Goal: Task Accomplishment & Management: Complete application form

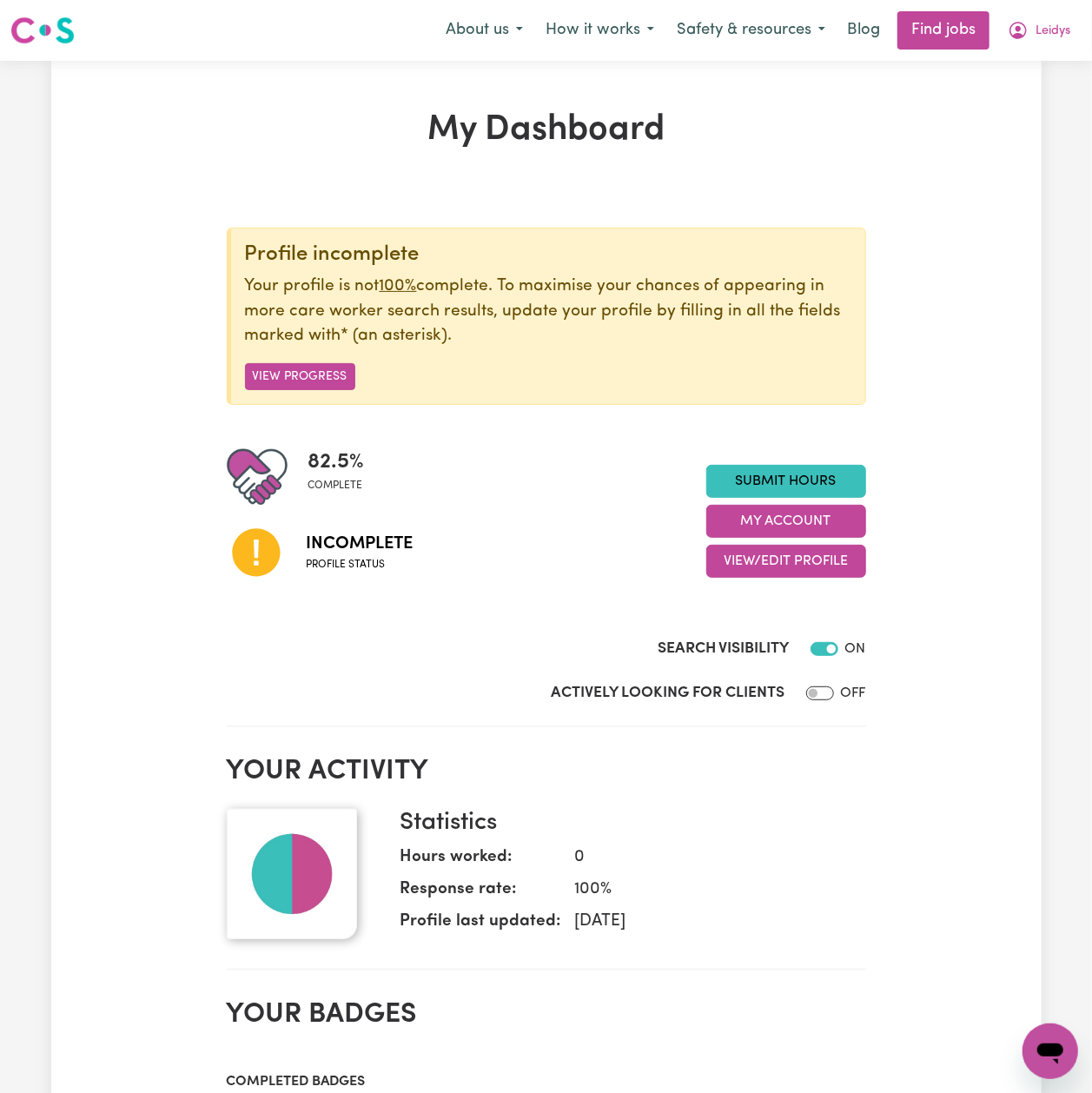
scroll to position [115, 0]
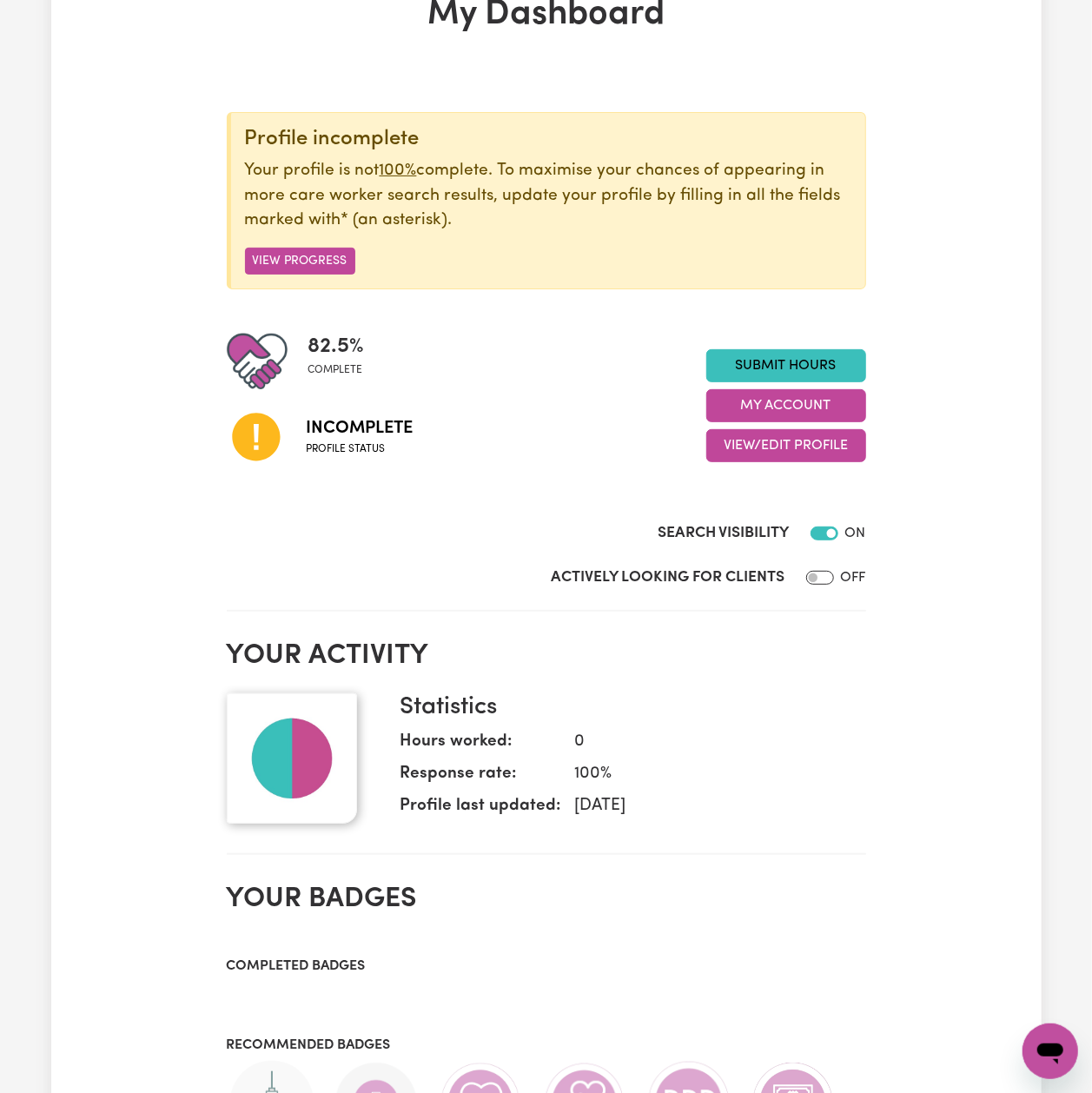
click at [761, 426] on div "Submit Hours My Account View/Edit Profile" at bounding box center [786, 406] width 160 height 113
click at [759, 442] on button "View/Edit Profile" at bounding box center [786, 445] width 160 height 33
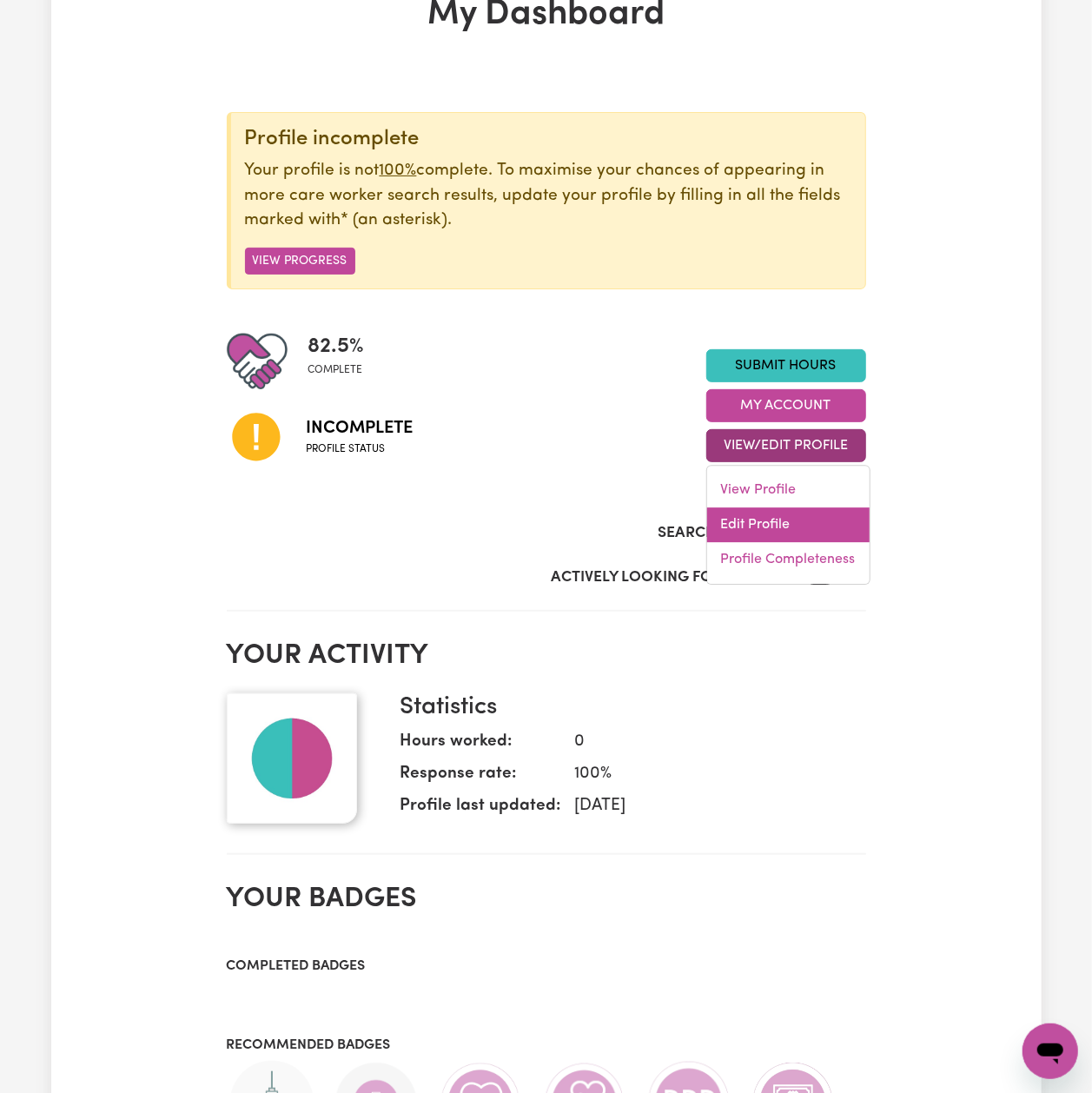
click at [743, 516] on link "Edit Profile" at bounding box center [789, 526] width 163 height 35
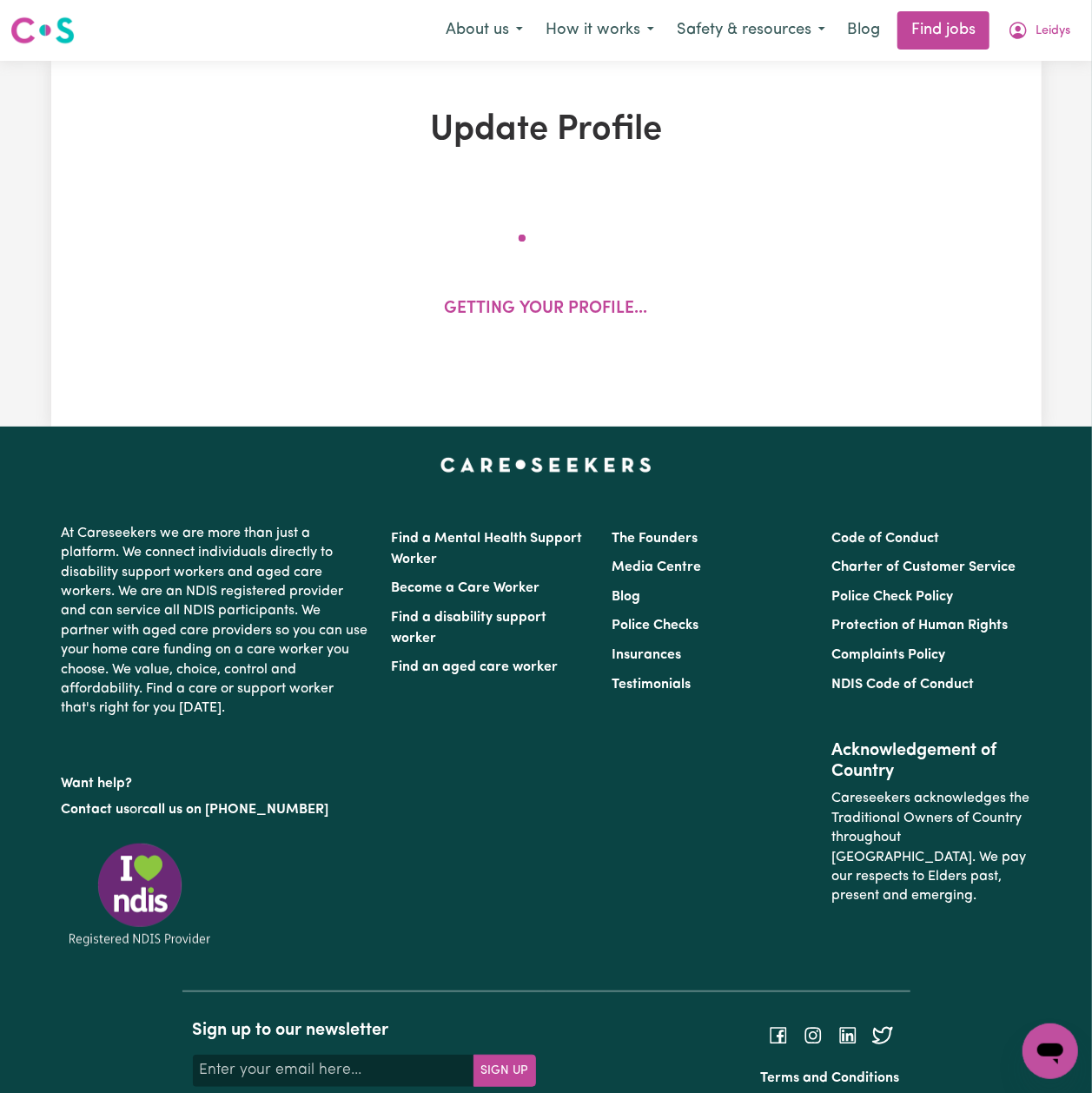
select select "[DEMOGRAPHIC_DATA]"
select select "Student Visa"
select select "Studying a healthcare related degree or qualification"
select select "38"
select select "48"
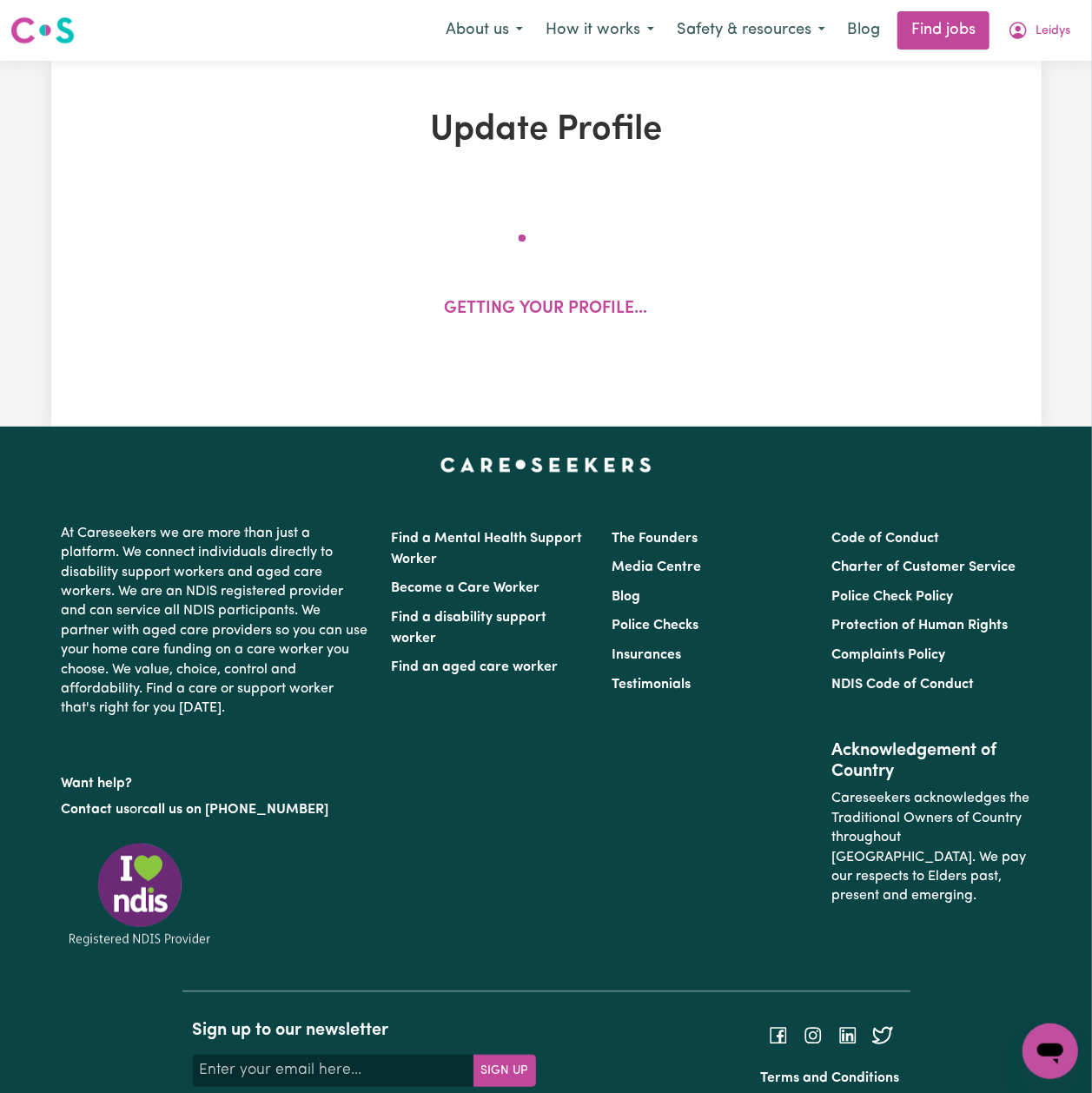
select select "53"
select select "60"
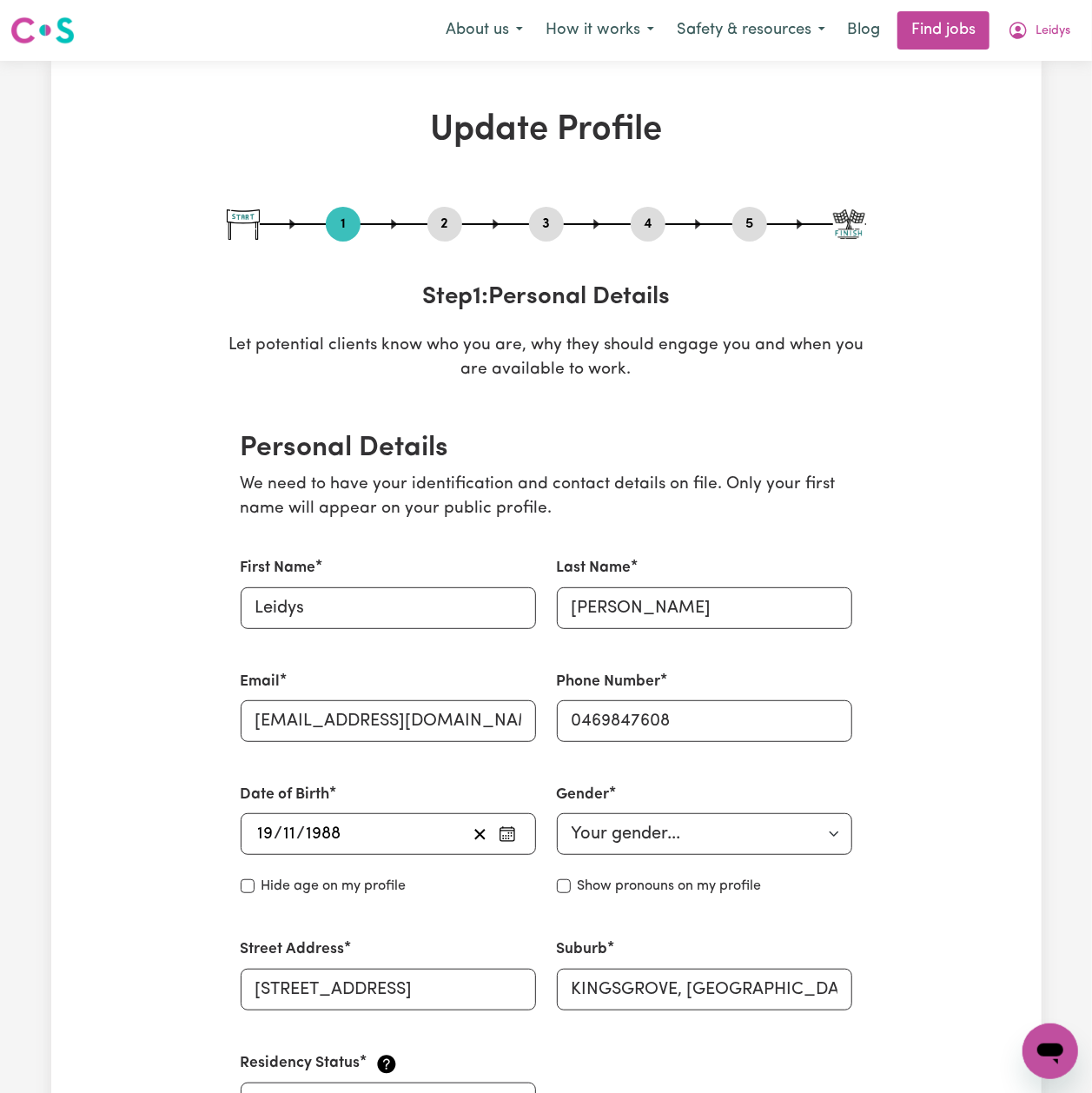
click at [747, 219] on button "5" at bounding box center [750, 224] width 35 height 22
select select "I am providing services privately on my own"
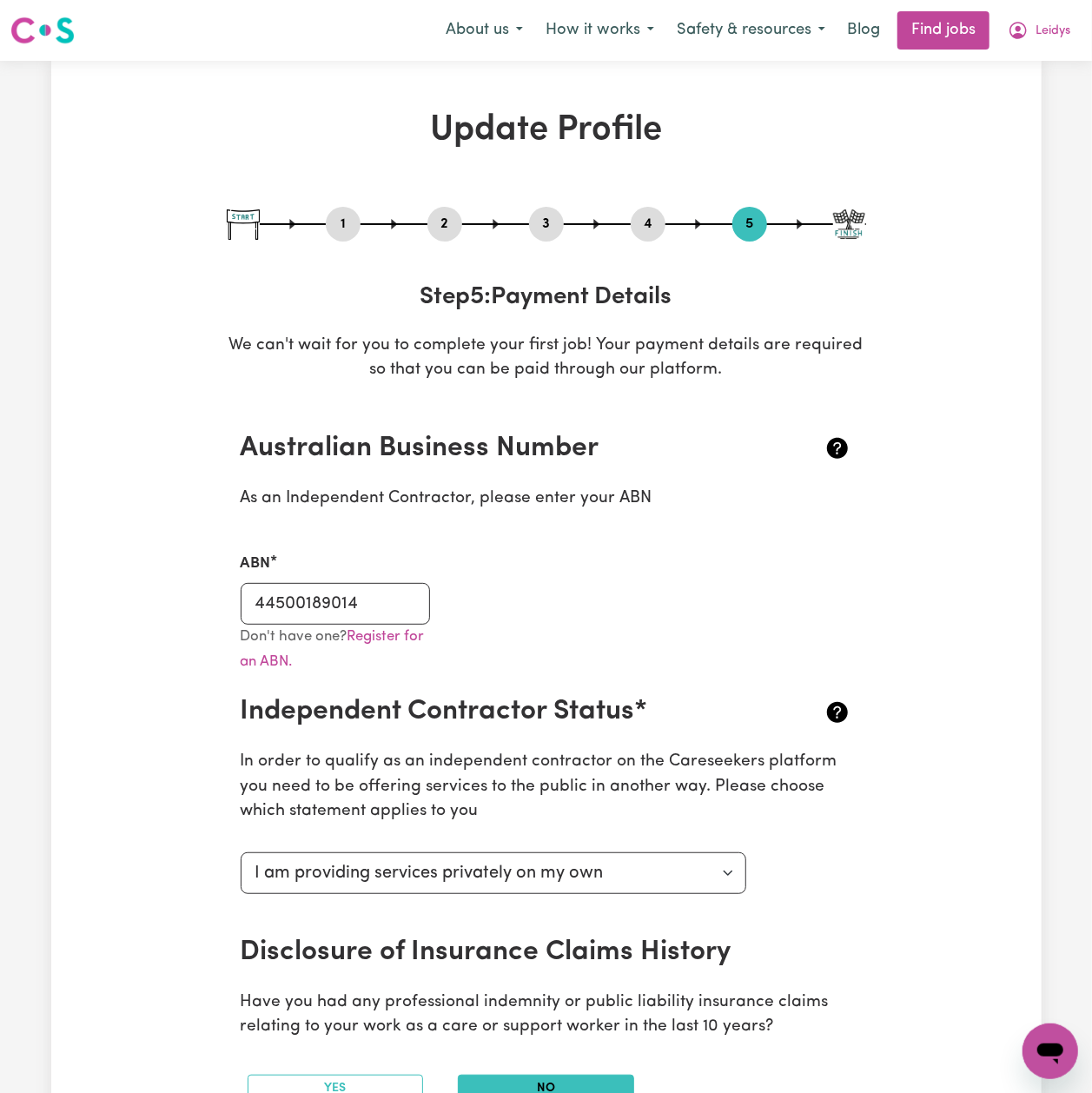
scroll to position [115, 0]
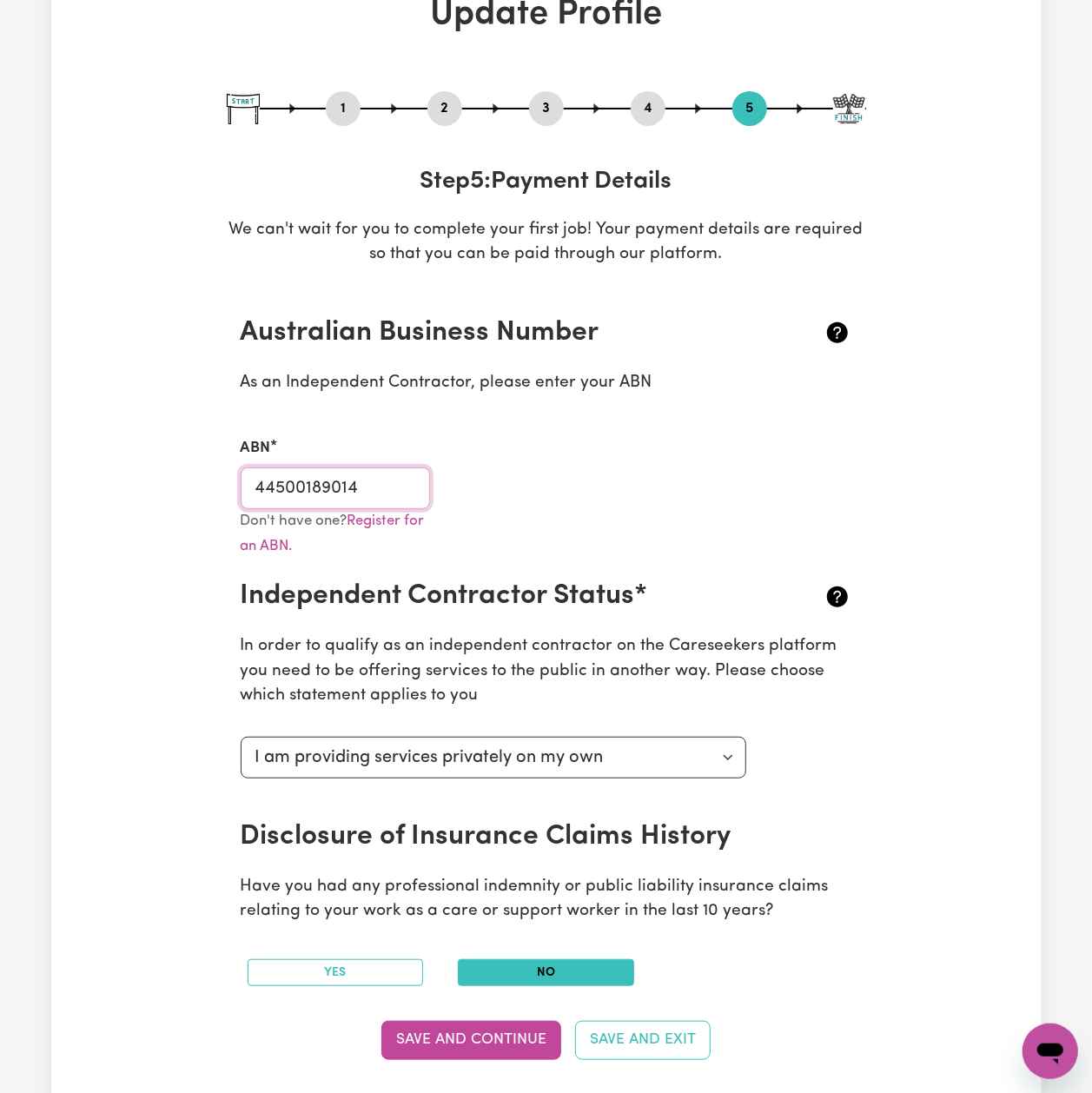
click at [318, 491] on input "44500189014" at bounding box center [336, 488] width 191 height 42
drag, startPoint x: 445, startPoint y: 88, endPoint x: 442, endPoint y: 106, distance: 18.2
click at [442, 108] on button "2" at bounding box center [445, 108] width 35 height 22
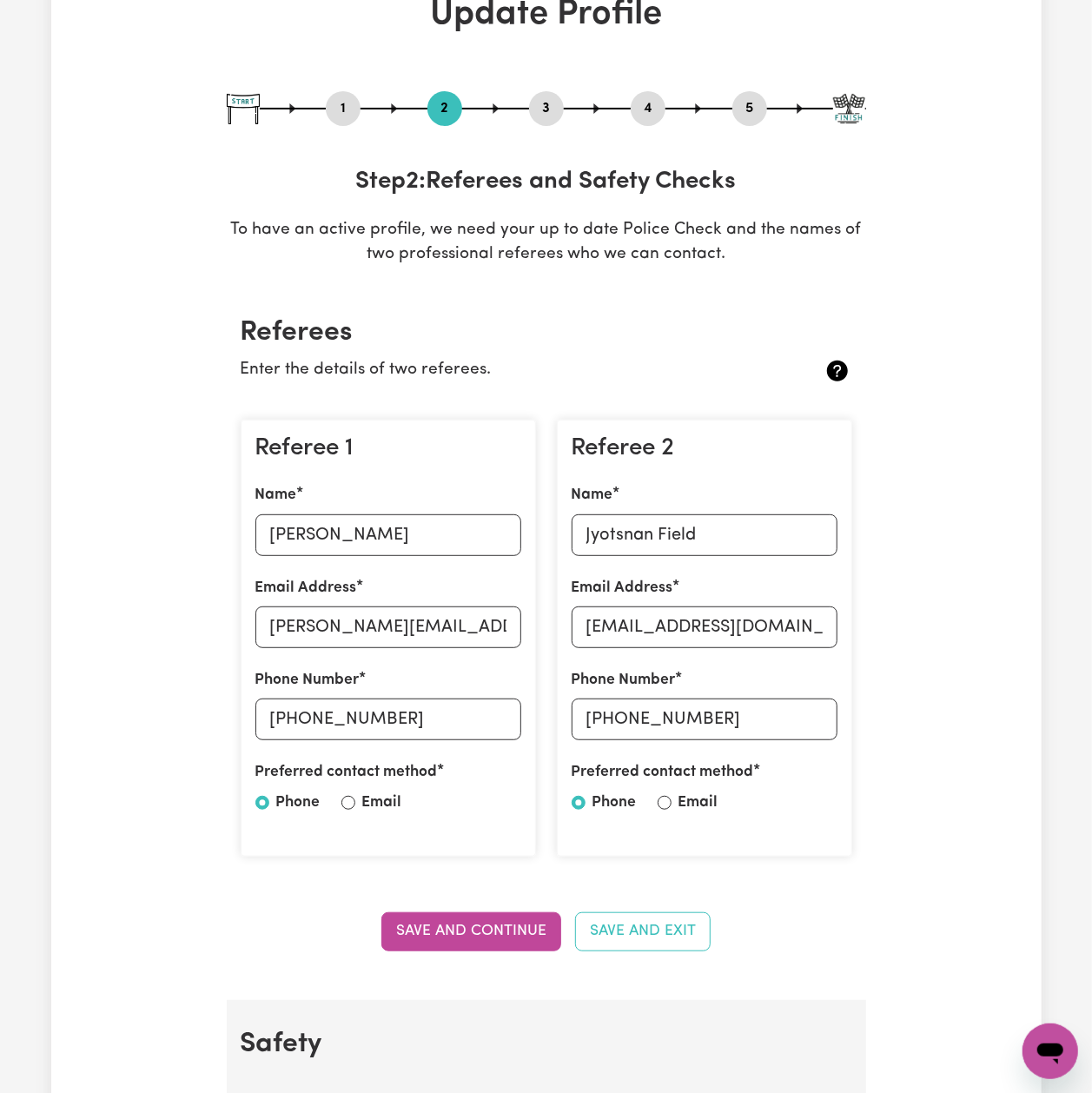
scroll to position [0, 0]
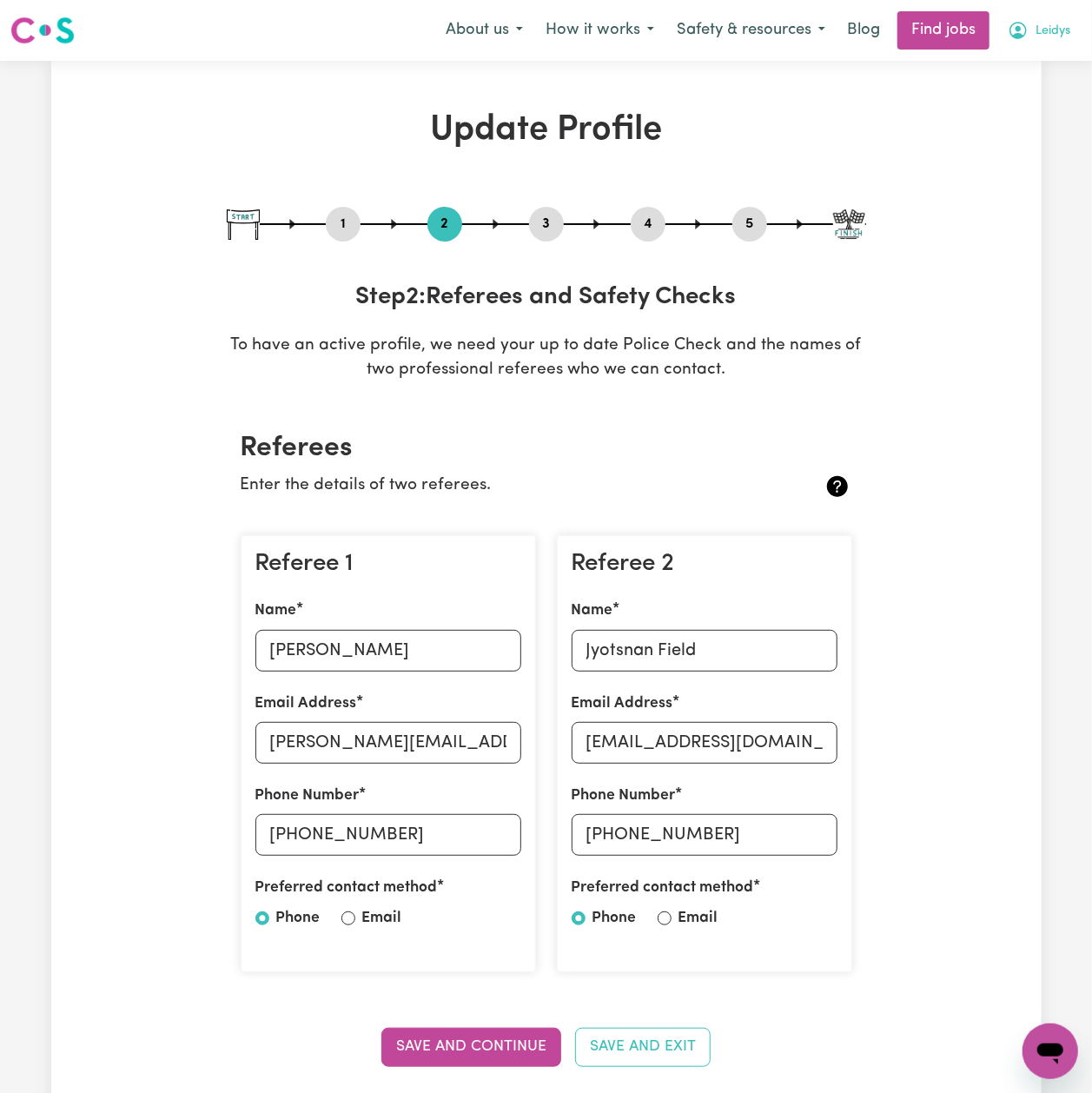
click at [1049, 28] on span "Leidys" at bounding box center [1053, 31] width 35 height 19
click at [1013, 91] on link "My Dashboard" at bounding box center [1013, 100] width 137 height 33
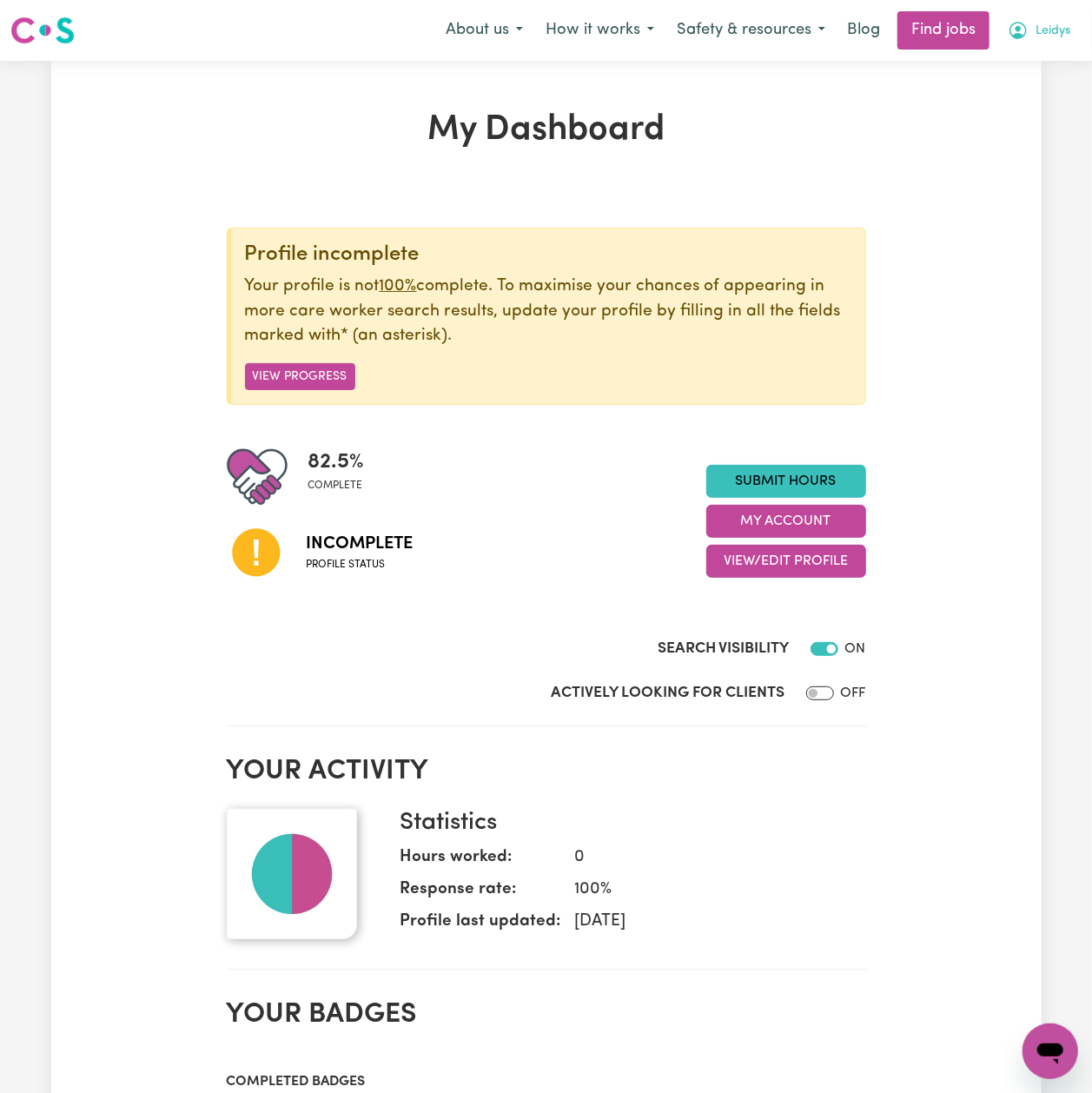
click at [1075, 31] on button "Leidys" at bounding box center [1040, 31] width 85 height 37
drag, startPoint x: 762, startPoint y: 550, endPoint x: 762, endPoint y: 570, distance: 20.0
click at [762, 555] on button "View/Edit Profile" at bounding box center [786, 562] width 160 height 33
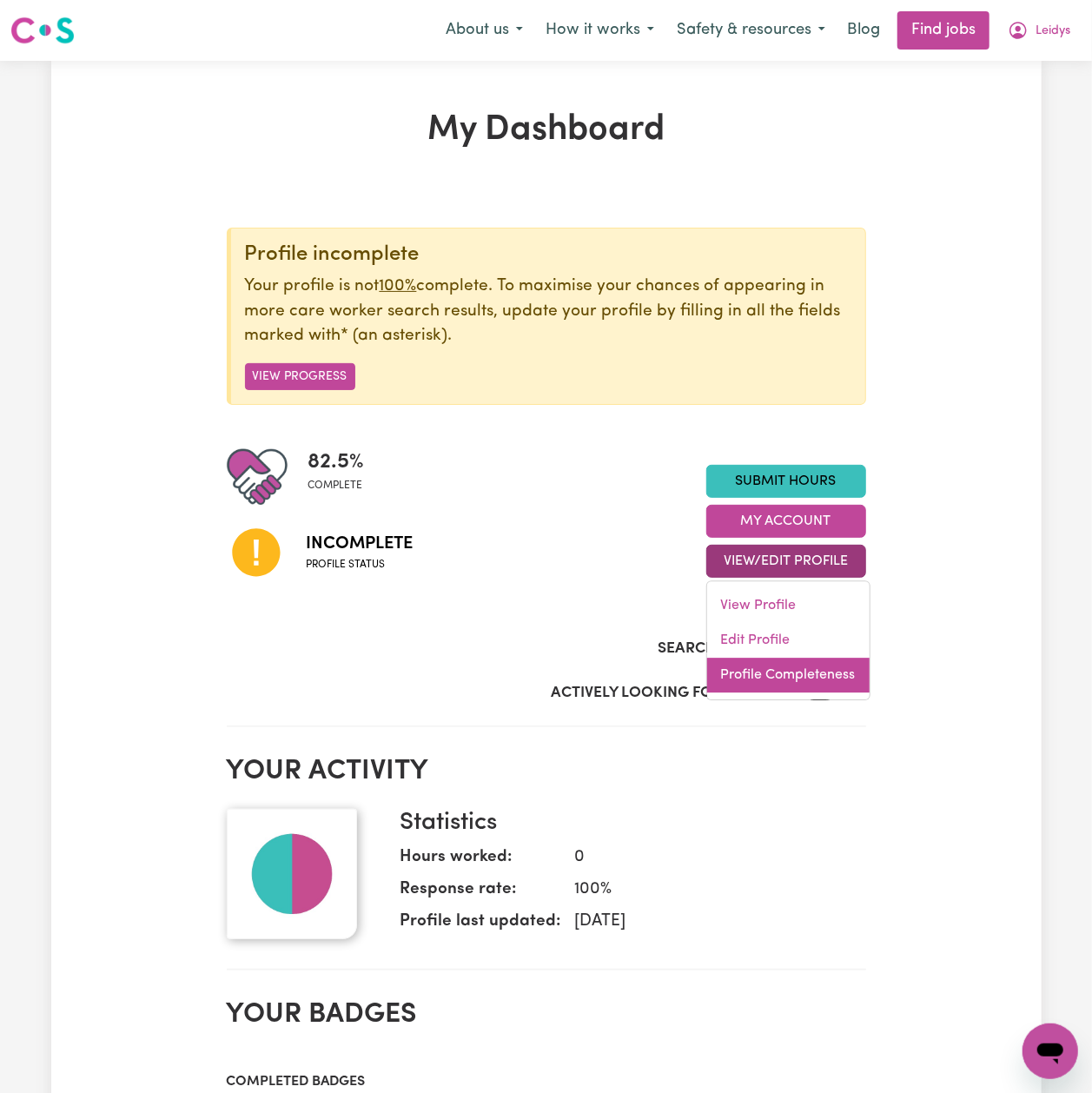
click at [718, 673] on link "Profile Completeness" at bounding box center [789, 676] width 163 height 35
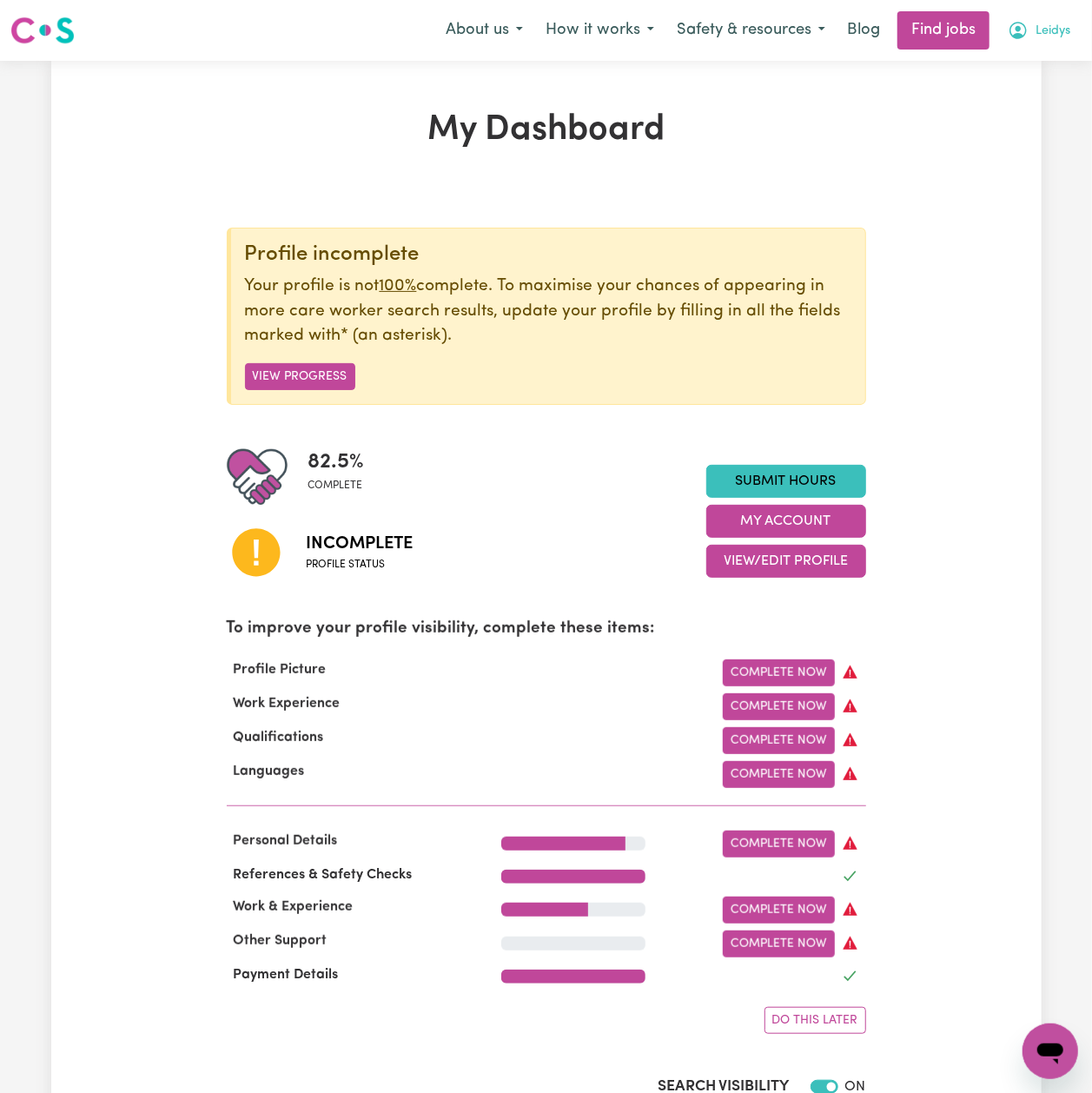
click at [1075, 29] on button "Leidys" at bounding box center [1040, 31] width 85 height 37
click at [1007, 75] on link "My Account" at bounding box center [1013, 68] width 137 height 33
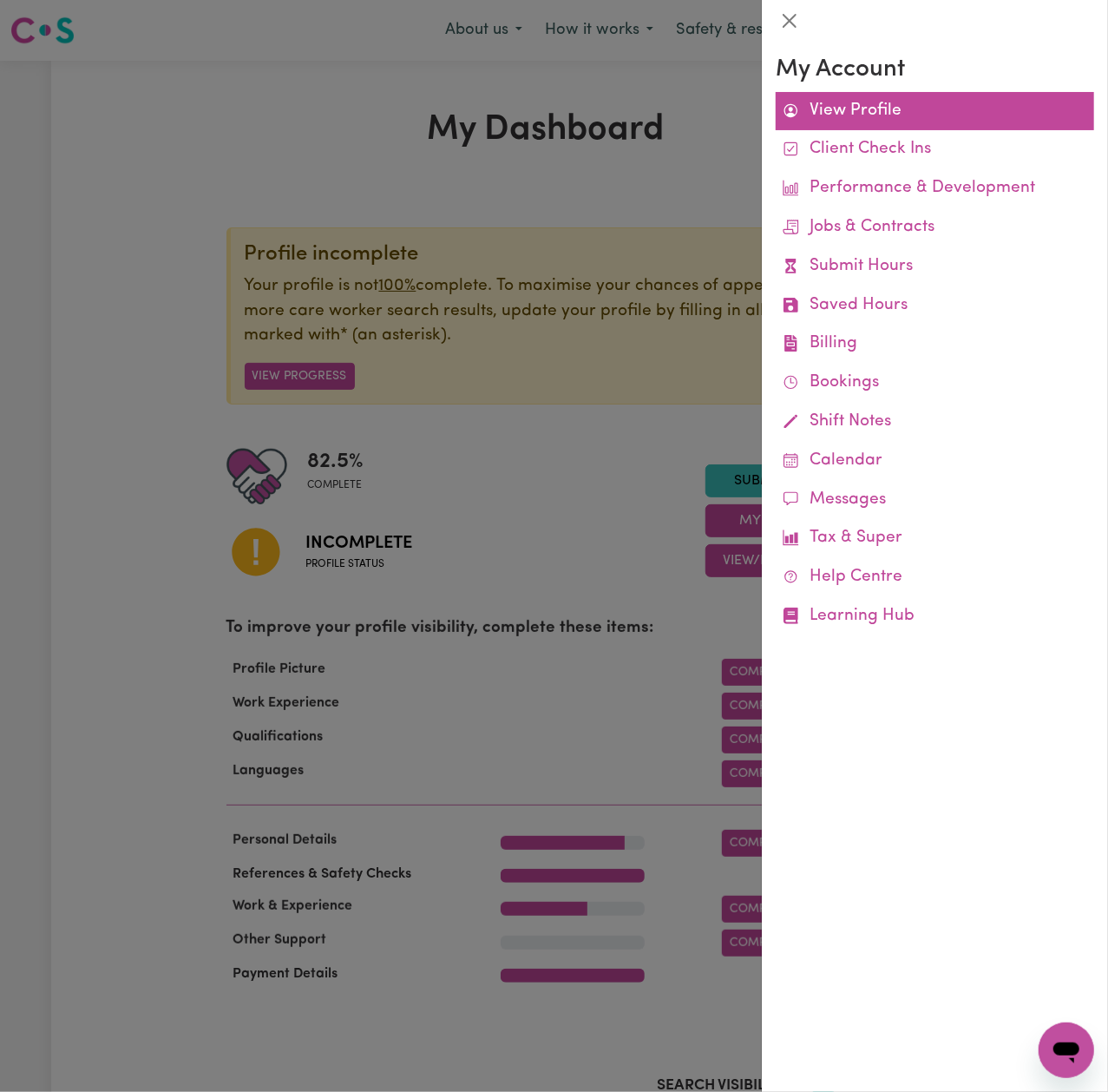
click at [844, 113] on link "View Profile" at bounding box center [935, 111] width 318 height 39
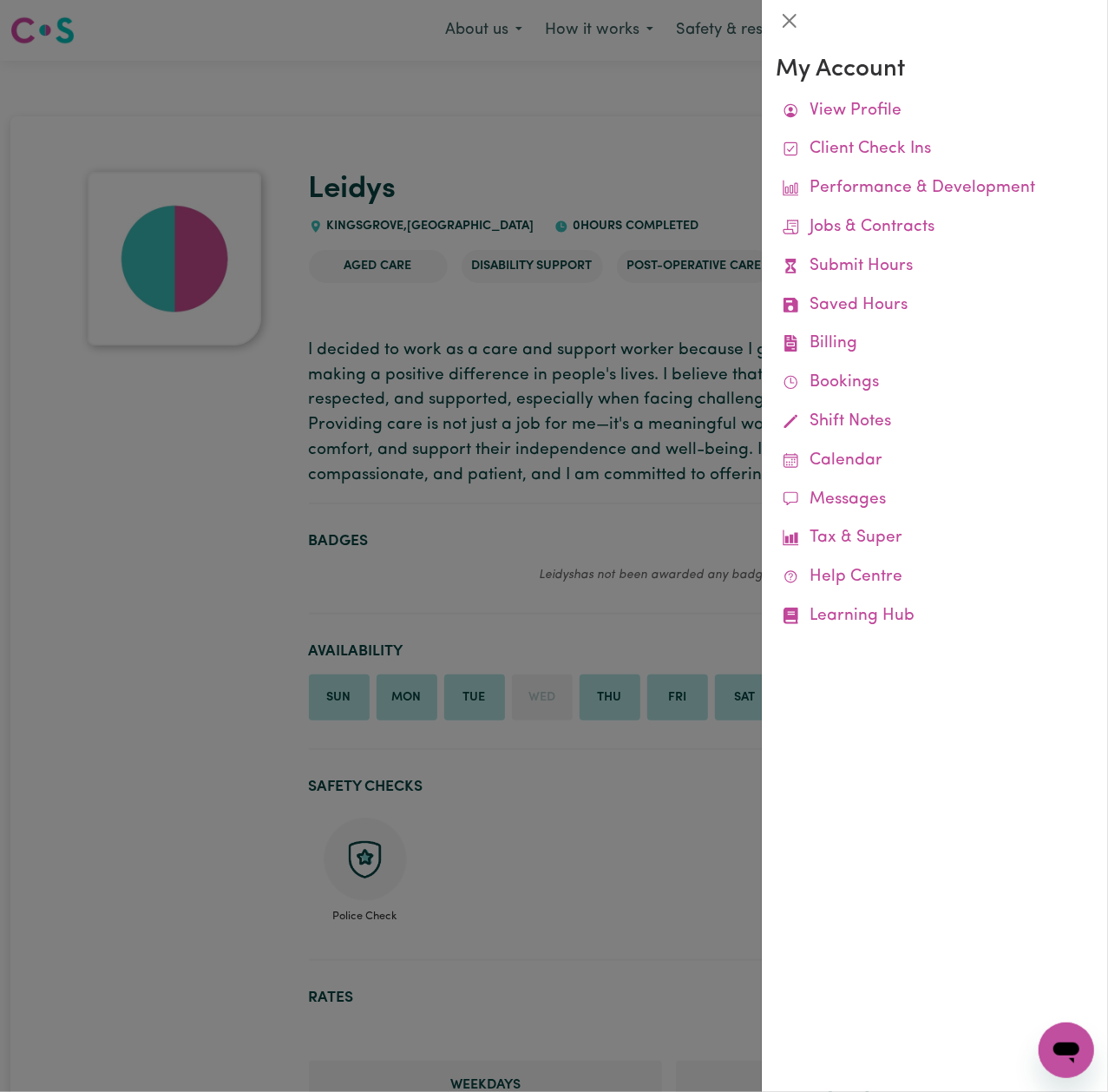
click at [666, 126] on div at bounding box center [554, 546] width 1108 height 1092
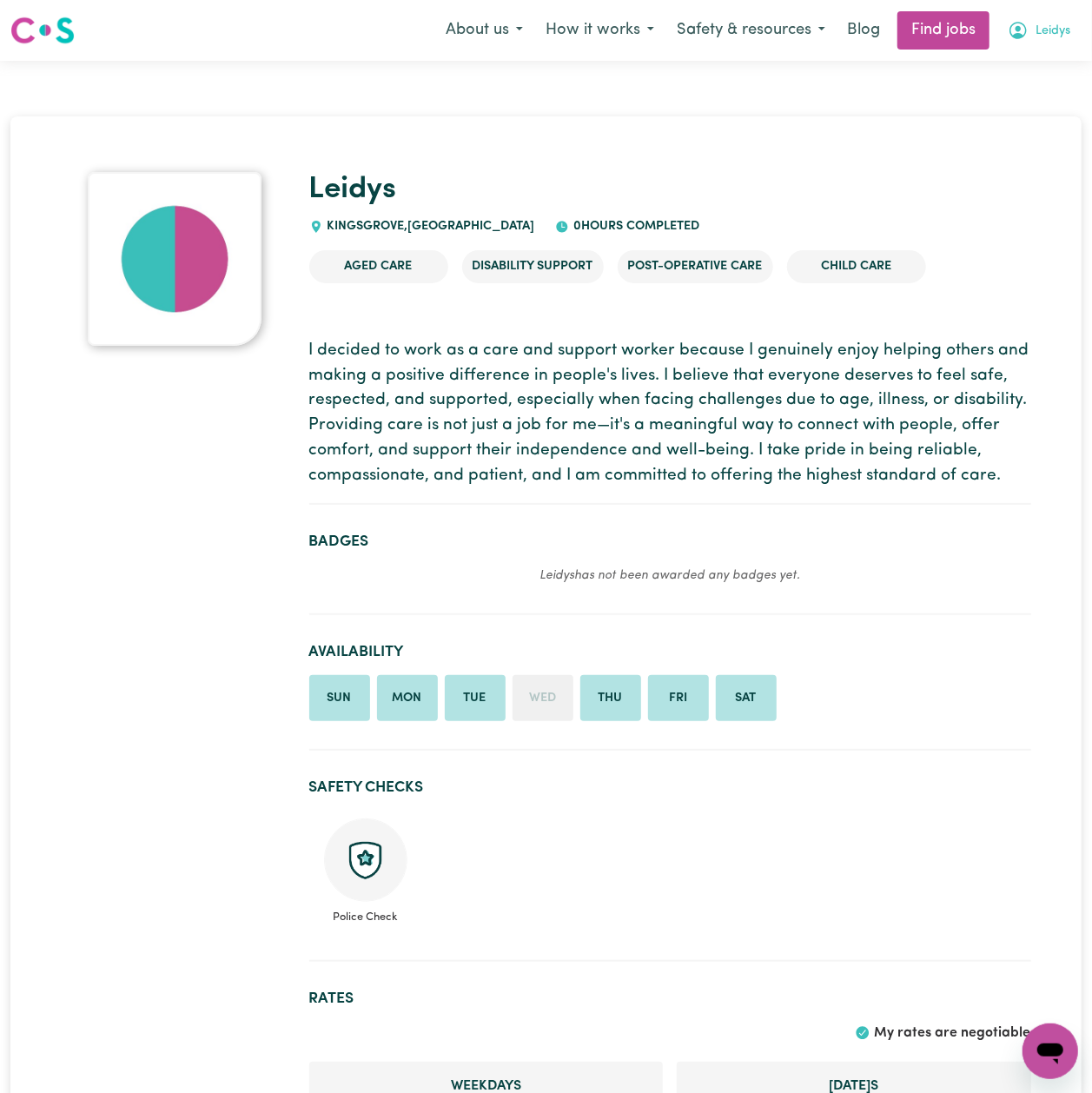
drag, startPoint x: 1032, startPoint y: 22, endPoint x: 1038, endPoint y: 48, distance: 26.7
click at [1034, 22] on button "Leidys" at bounding box center [1040, 31] width 85 height 37
click at [1008, 116] on link "Logout" at bounding box center [1013, 133] width 137 height 33
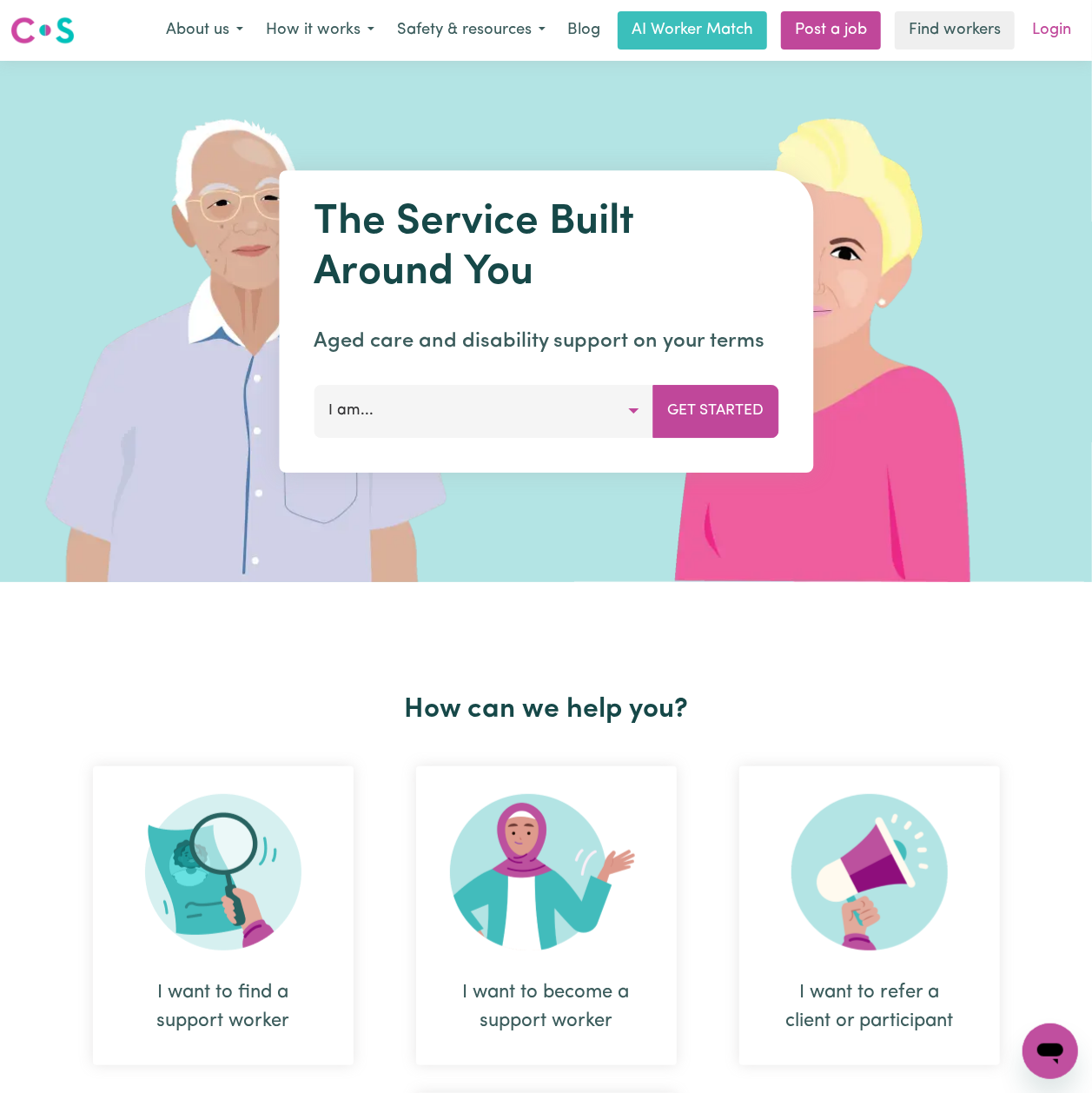
click at [1076, 28] on link "Login" at bounding box center [1052, 30] width 60 height 38
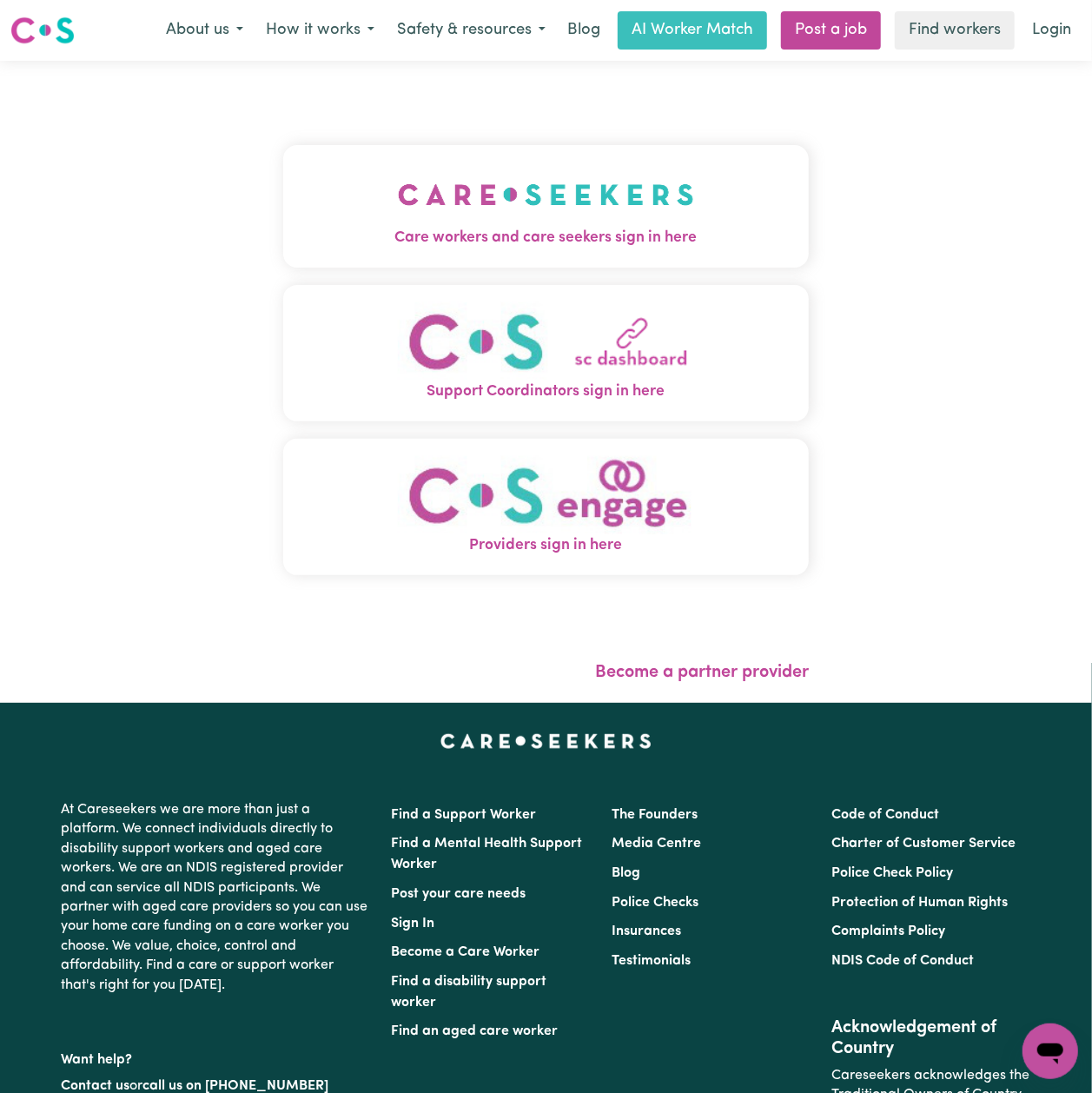
click at [324, 161] on button "Care workers and care seekers sign in here" at bounding box center [546, 206] width 526 height 122
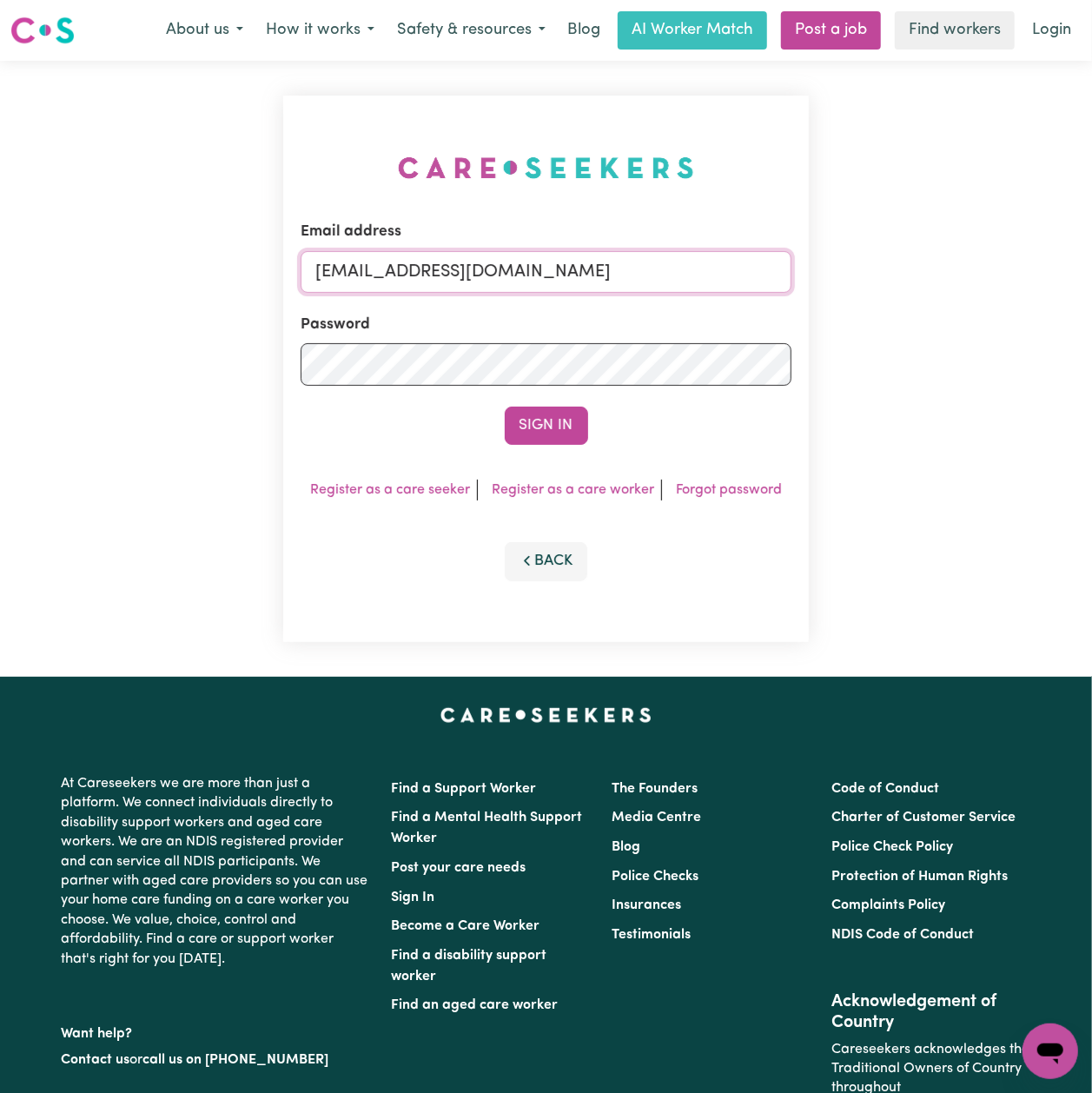
click at [446, 265] on input "[EMAIL_ADDRESS][DOMAIN_NAME]" at bounding box center [546, 271] width 491 height 42
drag, startPoint x: 411, startPoint y: 265, endPoint x: 880, endPoint y: 276, distance: 469.1
click at [880, 276] on div "Email address Superuser~[EMAIL_ADDRESS][DOMAIN_NAME] Password Sign In Register …" at bounding box center [546, 369] width 1092 height 616
type input "Superuser~[EMAIL_ADDRESS][DOMAIN_NAME]"
click at [505, 407] on button "Sign In" at bounding box center [547, 425] width 83 height 38
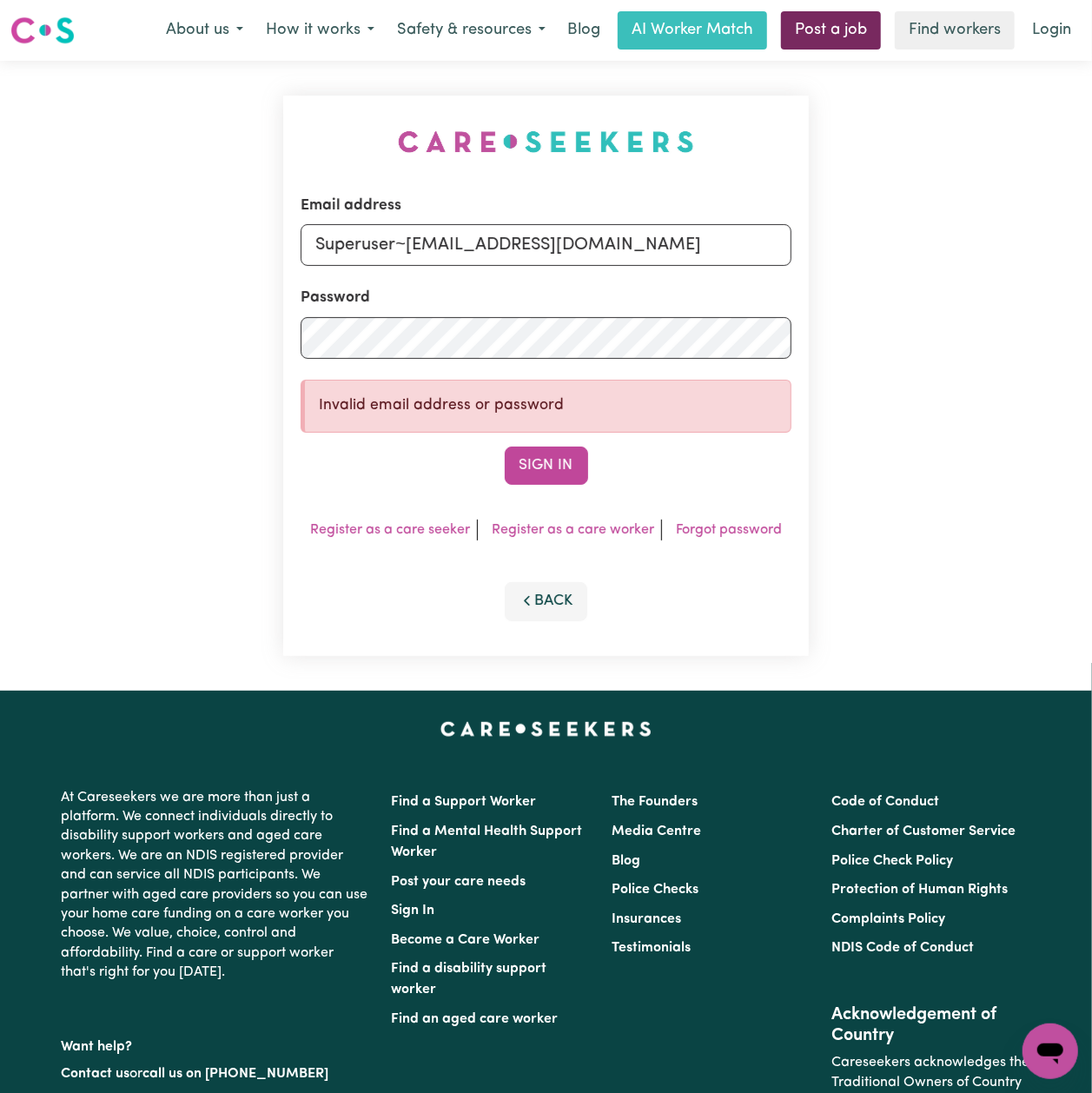
click at [808, 37] on link "Post a job" at bounding box center [831, 30] width 100 height 38
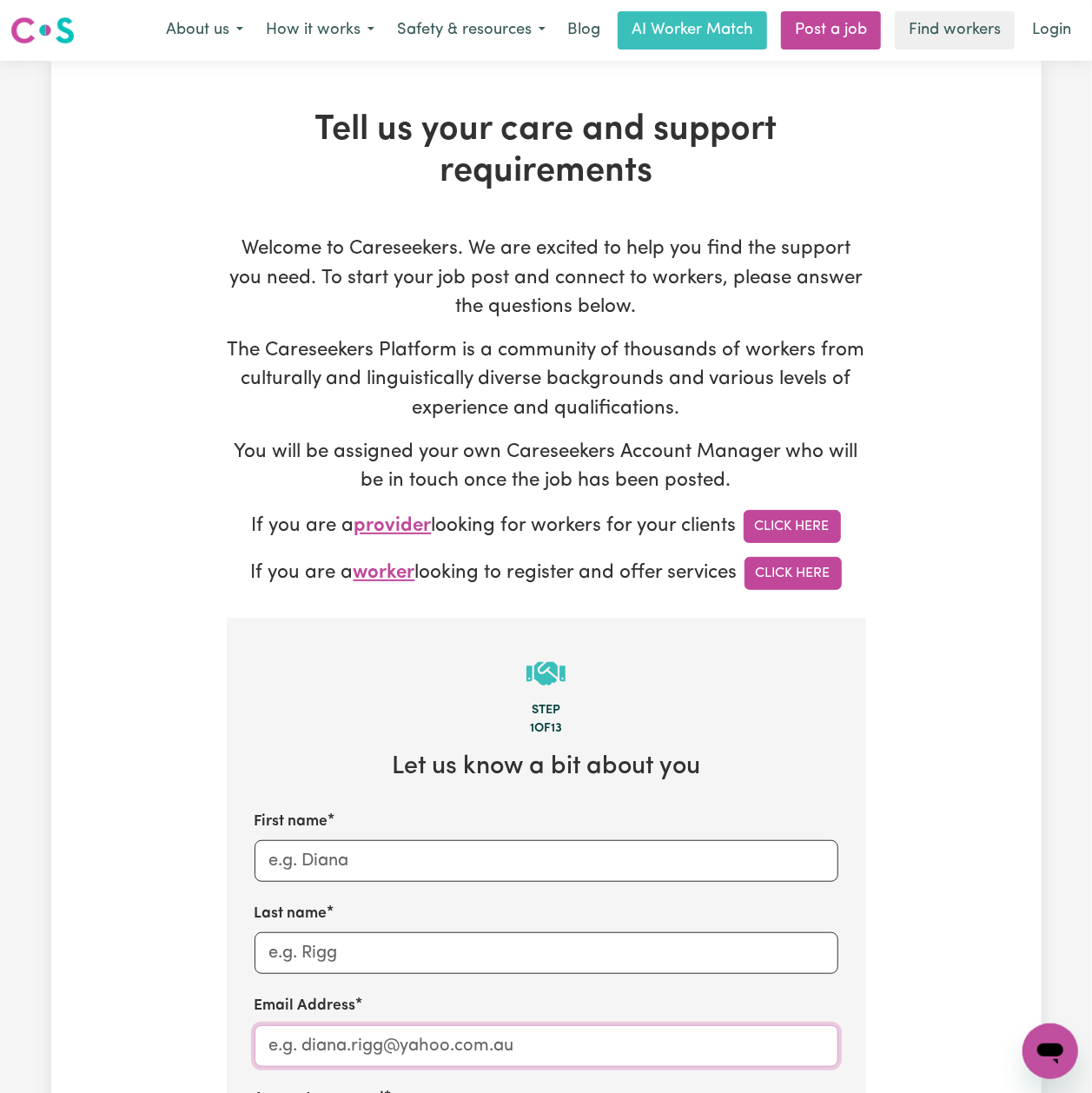
type input "[EMAIL_ADDRESS][DOMAIN_NAME]"
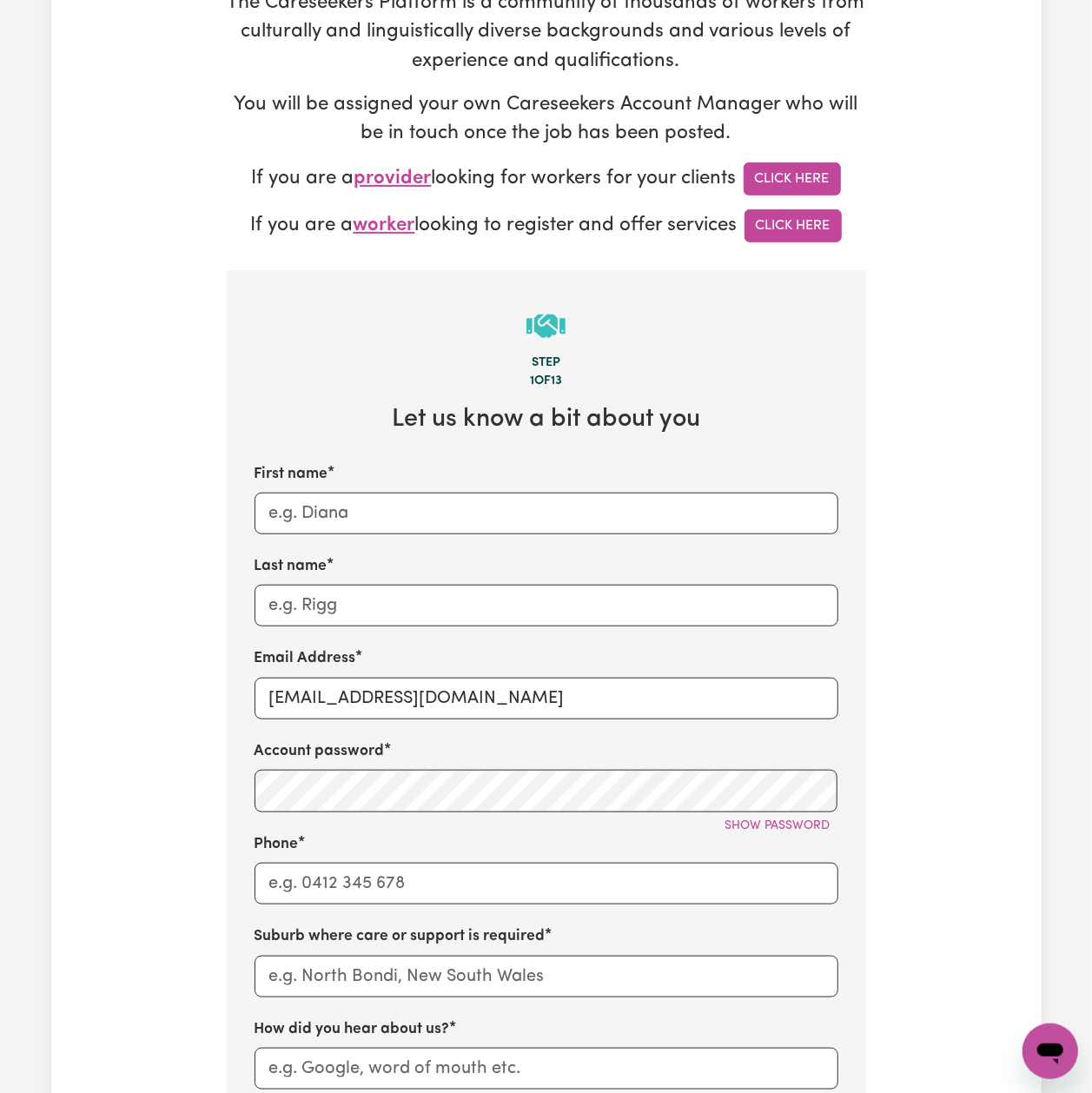
scroll to position [695, 0]
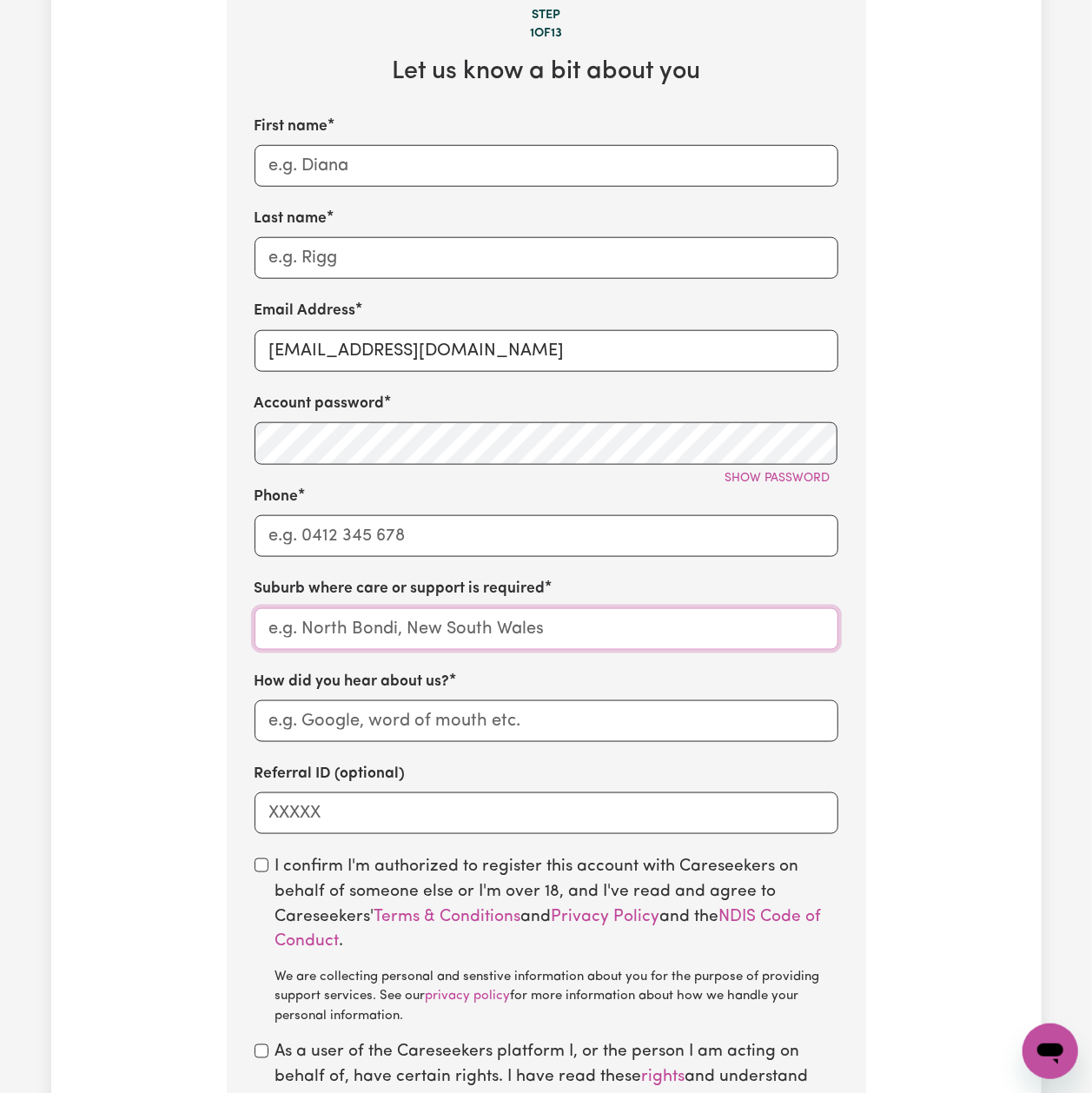
click at [317, 617] on input "text" at bounding box center [546, 628] width 584 height 42
click at [318, 548] on input "Phone" at bounding box center [546, 535] width 584 height 42
click at [318, 735] on input "How did you hear about us?" at bounding box center [546, 721] width 584 height 42
paste input "Word of Mouth"
type input "Word of Mouth"
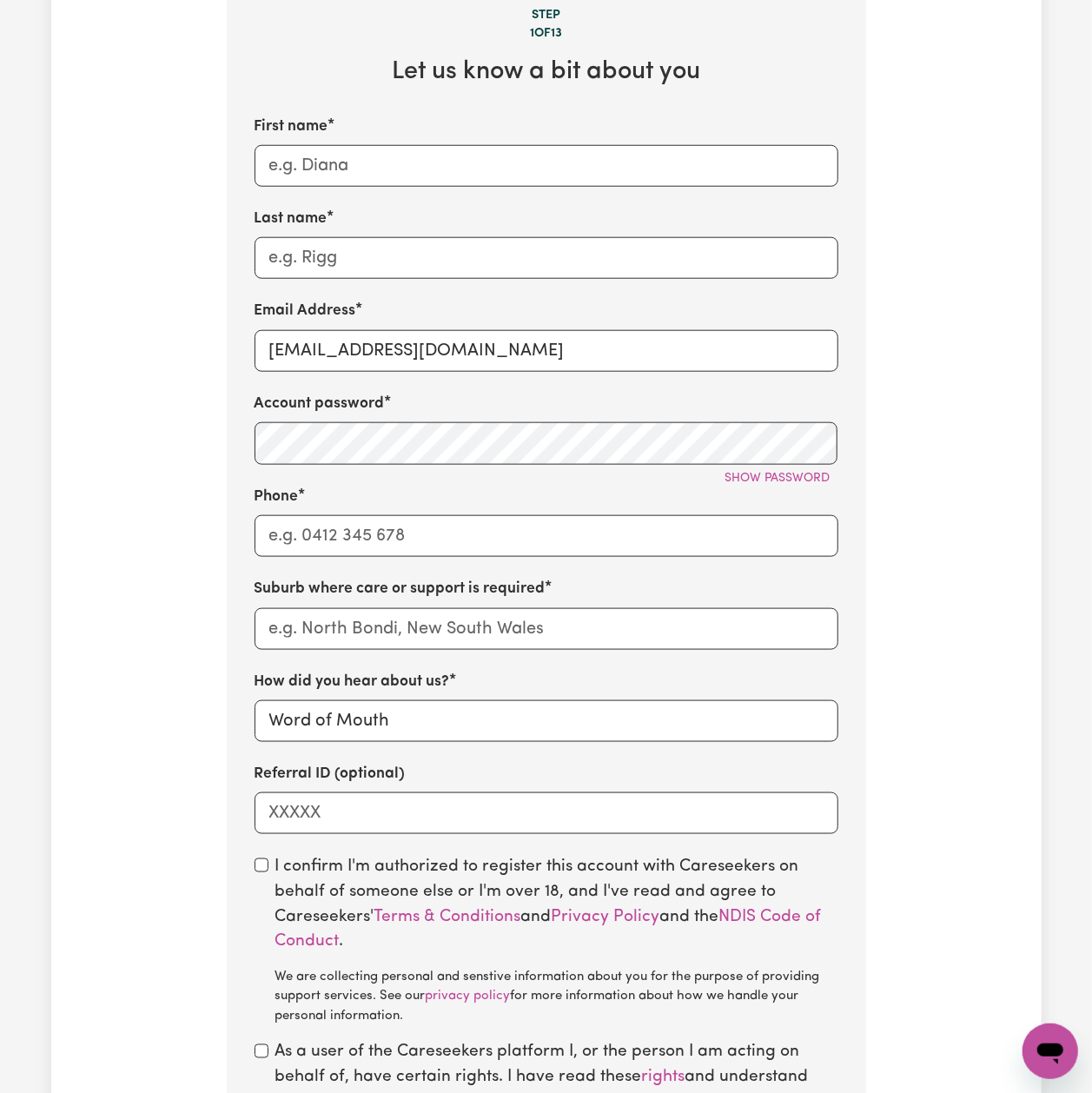
click at [130, 796] on div "Tell us your care and support requirements Welcome to Careseekers. We are excit…" at bounding box center [546, 355] width 990 height 1882
click at [405, 182] on input "First name" at bounding box center [546, 166] width 584 height 42
paste input "[PERSON_NAME]"
type input "[PERSON_NAME]"
click at [345, 167] on input "[PERSON_NAME]" at bounding box center [546, 166] width 584 height 42
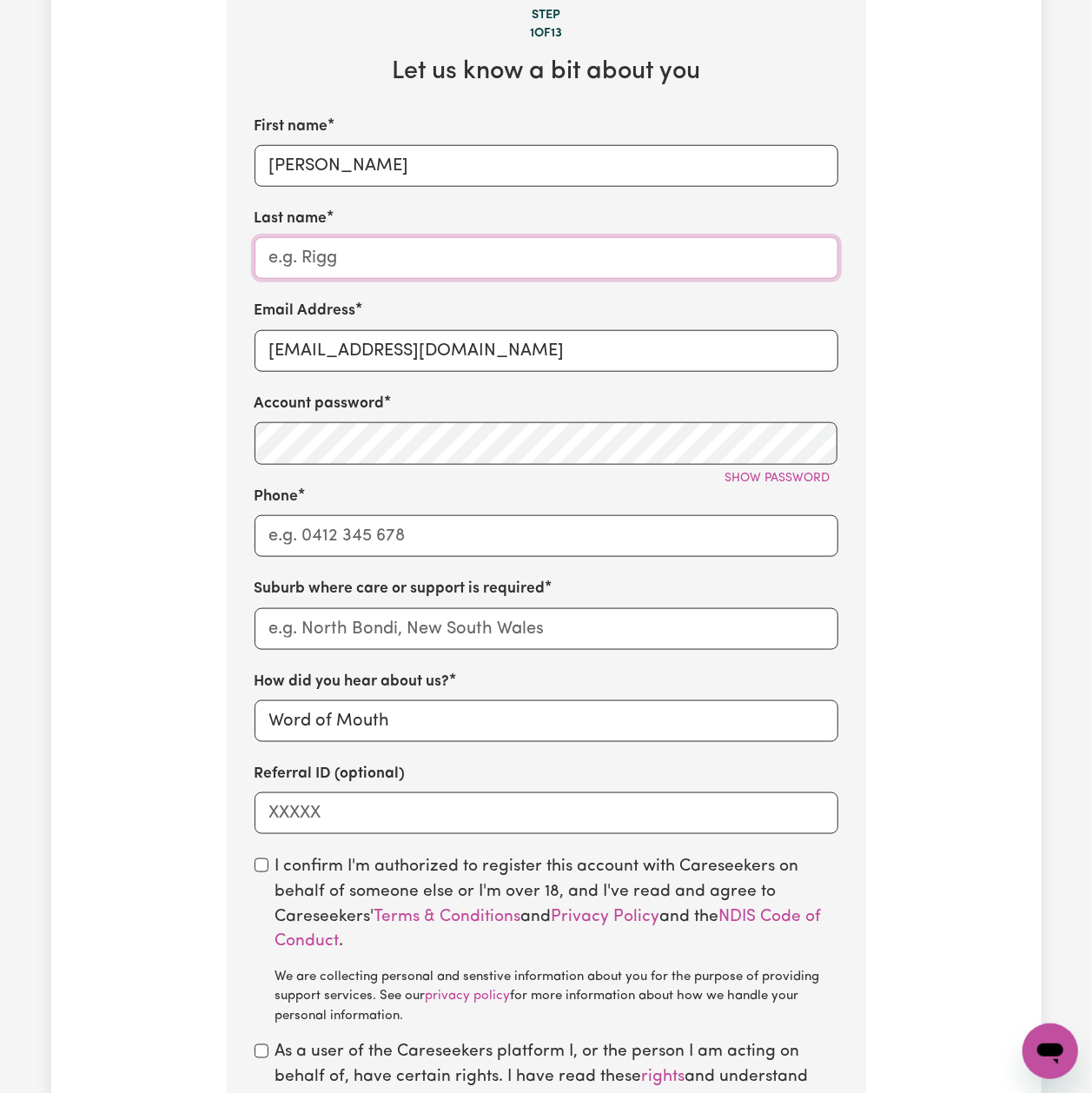
click at [297, 279] on input "Last name" at bounding box center [546, 258] width 584 height 42
paste input "[PERSON_NAME]"
type input "Leichhardt [GEOGRAPHIC_DATA]"
click at [374, 366] on input "[EMAIL_ADDRESS][DOMAIN_NAME]" at bounding box center [546, 350] width 584 height 42
paste input "FrankieLeichhardtNSW"
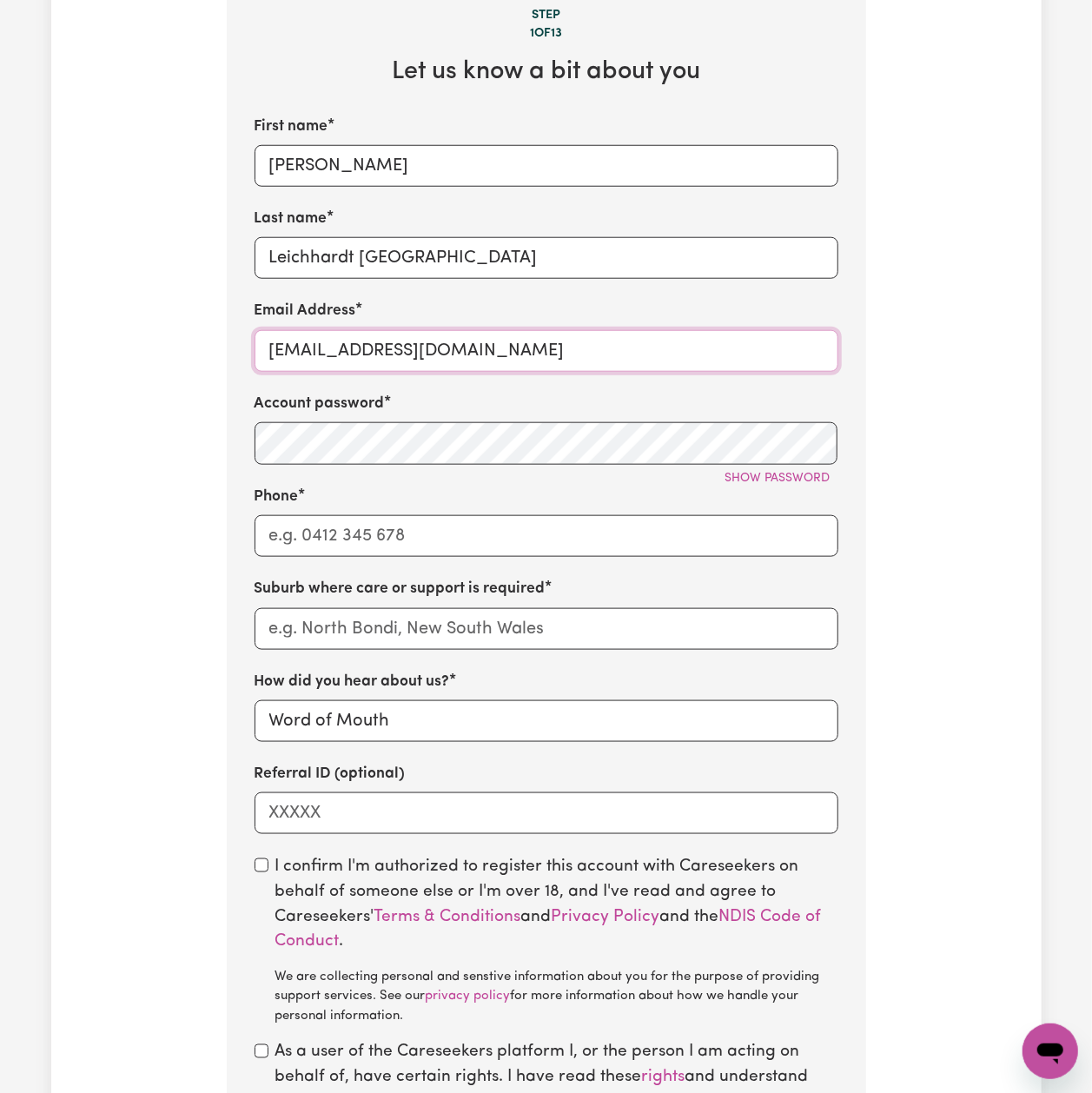
type input "[EMAIL_ADDRESS][DOMAIN_NAME]"
click at [826, 489] on button "Show password" at bounding box center [778, 478] width 121 height 27
click at [314, 535] on input "Phone" at bounding box center [546, 535] width 584 height 42
type input "1300765465"
click at [365, 649] on input "text" at bounding box center [546, 628] width 584 height 42
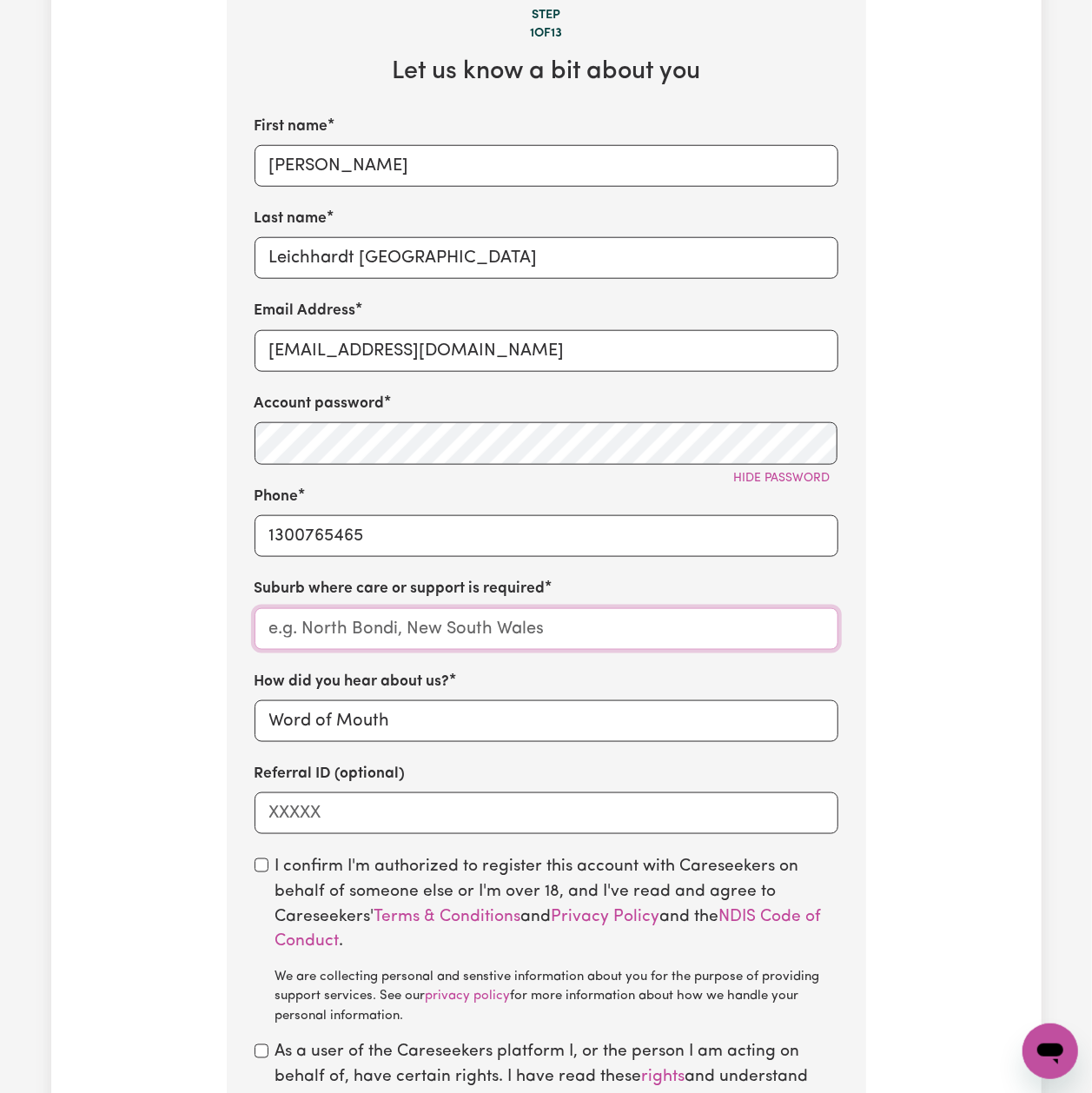
paste input "[PERSON_NAME]"
type input "[PERSON_NAME]"
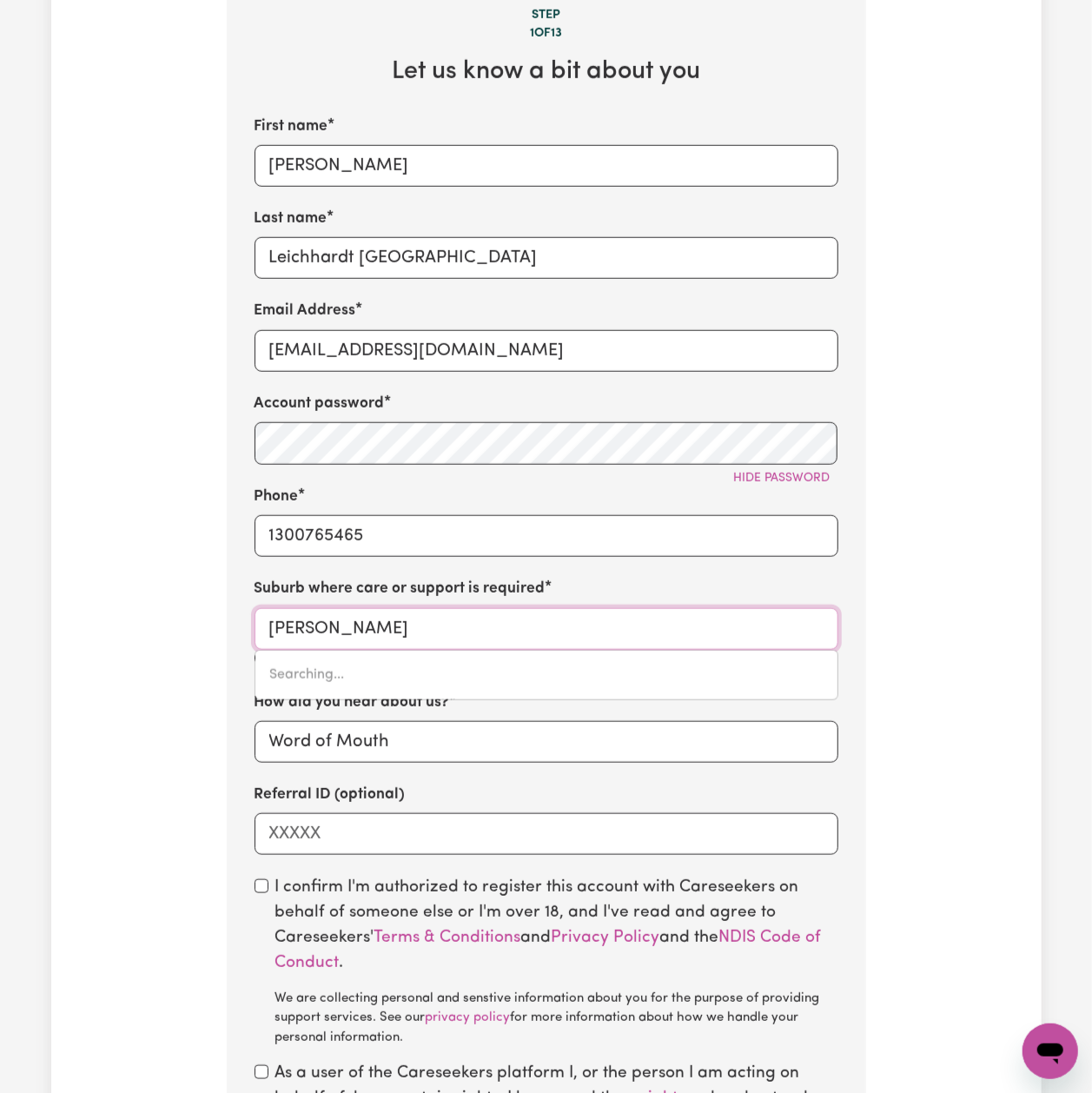
type input "[PERSON_NAME], [GEOGRAPHIC_DATA], 2040"
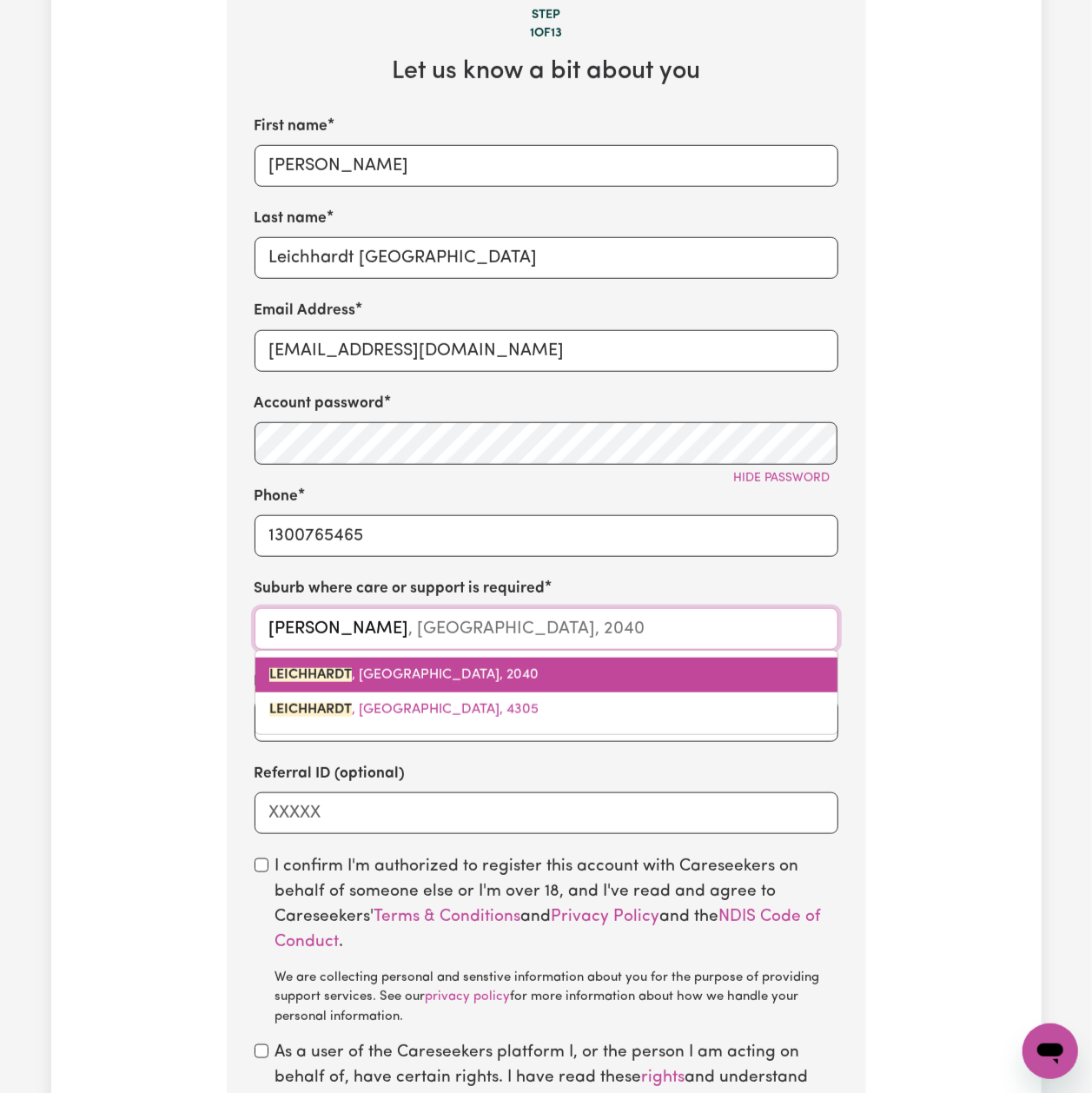
click at [355, 683] on span "LEICHHARDT , [GEOGRAPHIC_DATA], 2040" at bounding box center [404, 675] width 269 height 14
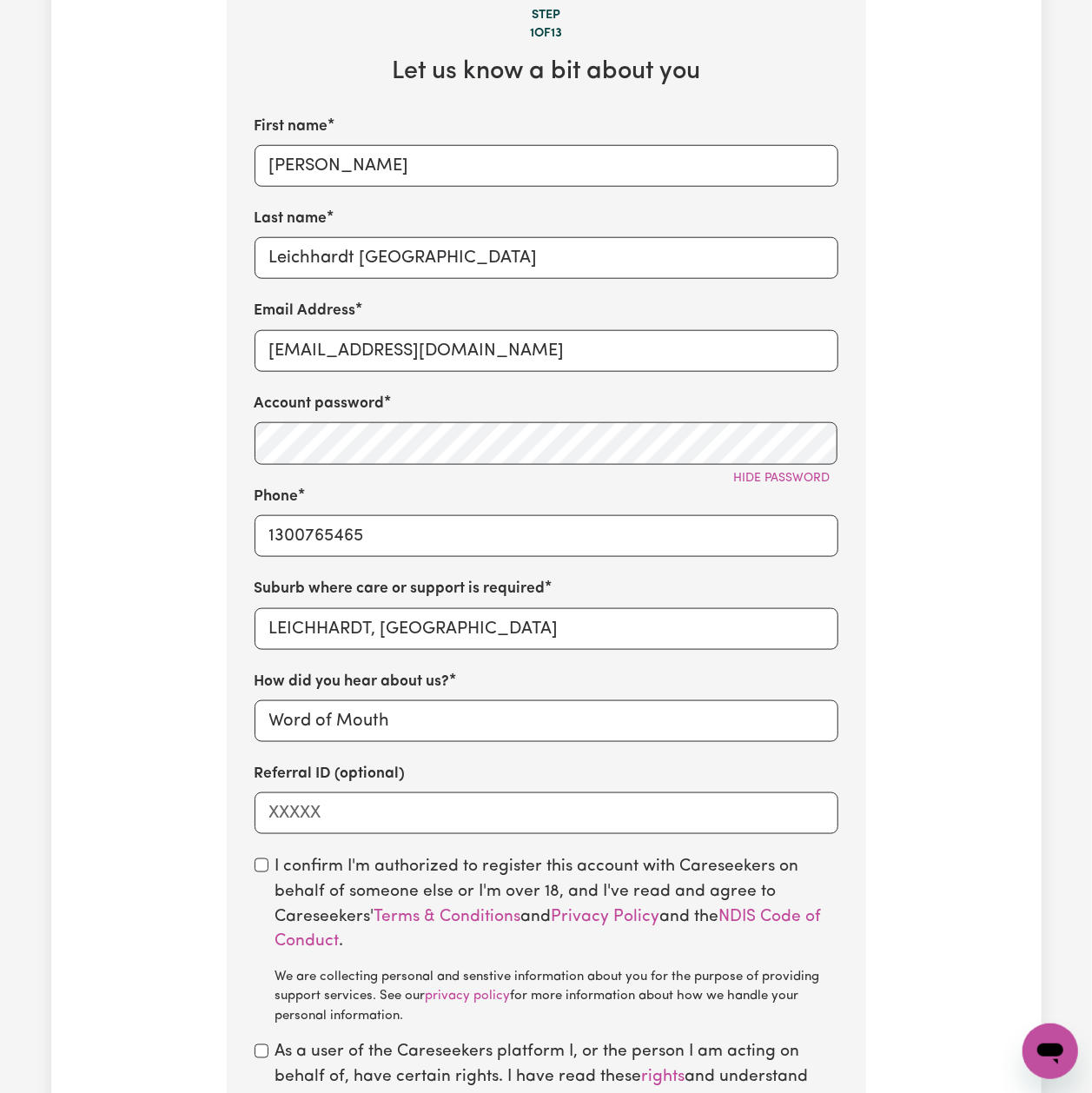
scroll to position [1043, 0]
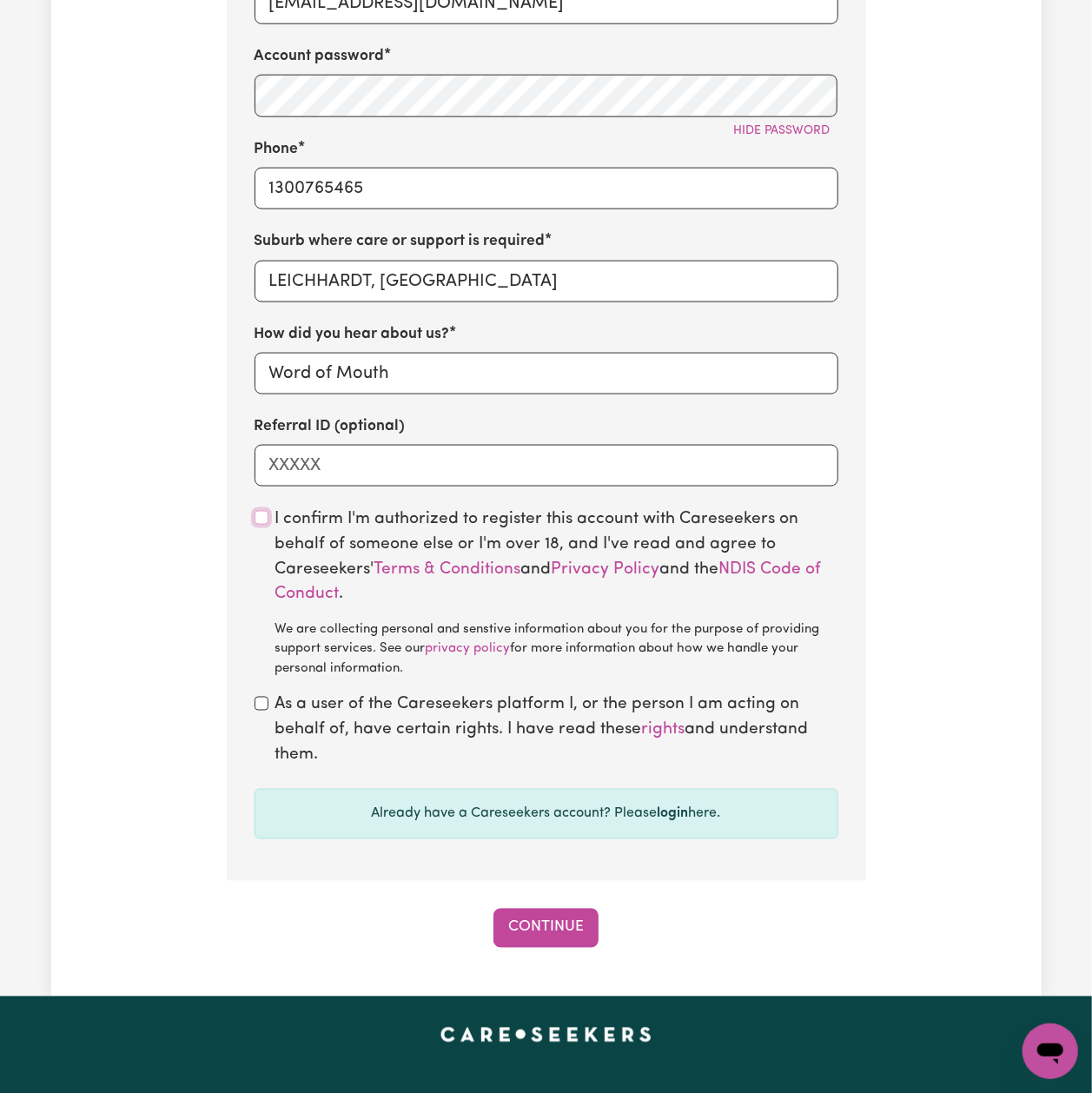
click at [264, 523] on input "checkbox" at bounding box center [261, 518] width 14 height 14
checkbox input "true"
drag, startPoint x: 258, startPoint y: 721, endPoint x: 221, endPoint y: 752, distance: 48.3
click at [258, 723] on div "As a user of the Careseekers platform I, or the person I am acting on behalf of…" at bounding box center [546, 730] width 584 height 75
click at [268, 717] on div "As a user of the Careseekers platform I, or the person I am acting on behalf of…" at bounding box center [546, 730] width 584 height 75
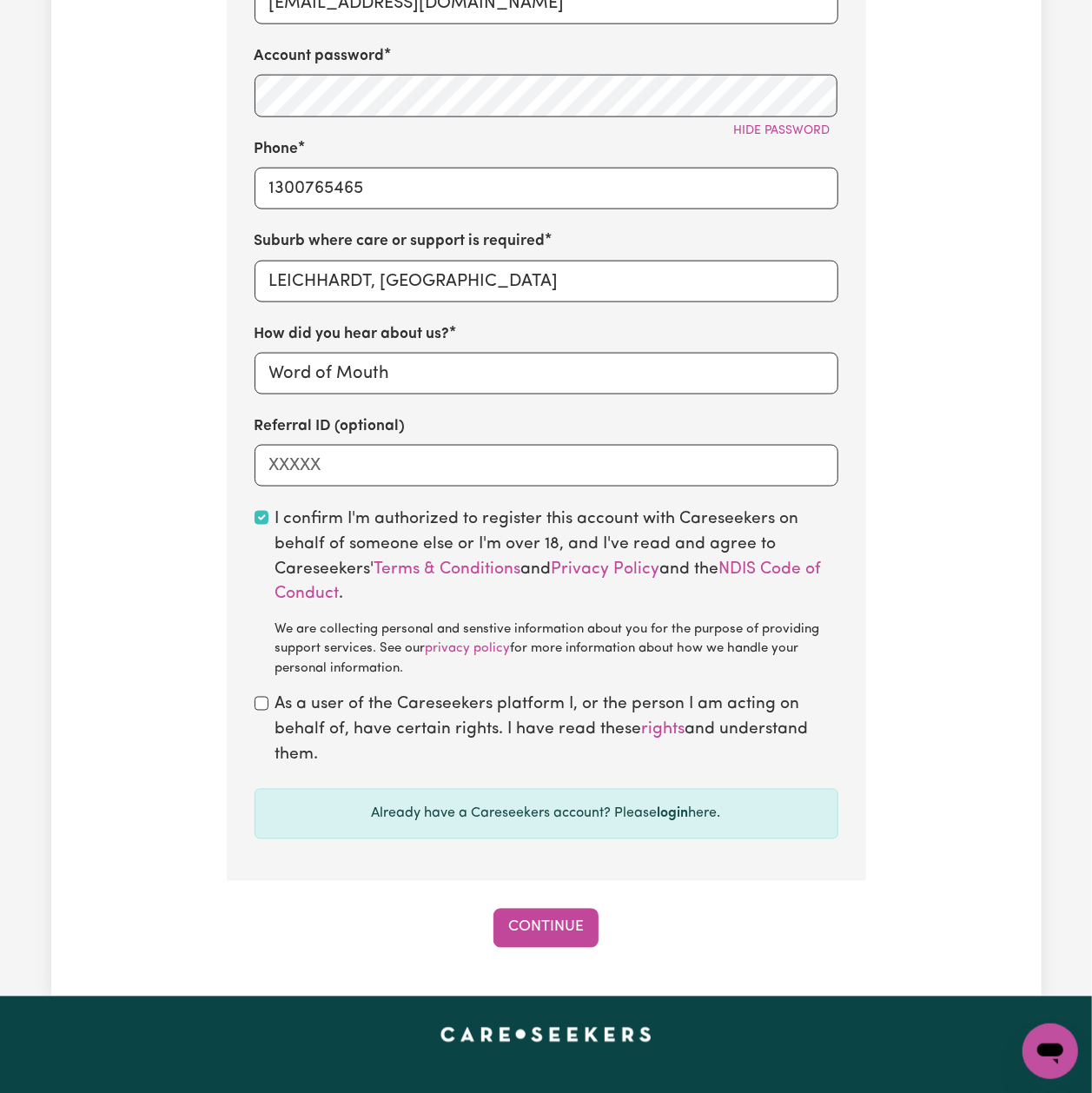
click at [259, 720] on div "As a user of the Careseekers platform I, or the person I am acting on behalf of…" at bounding box center [546, 730] width 584 height 75
click at [266, 703] on div "As a user of the Careseekers platform I, or the person I am acting on behalf of…" at bounding box center [546, 730] width 584 height 75
click at [267, 711] on input "checkbox" at bounding box center [261, 704] width 14 height 14
checkbox input "true"
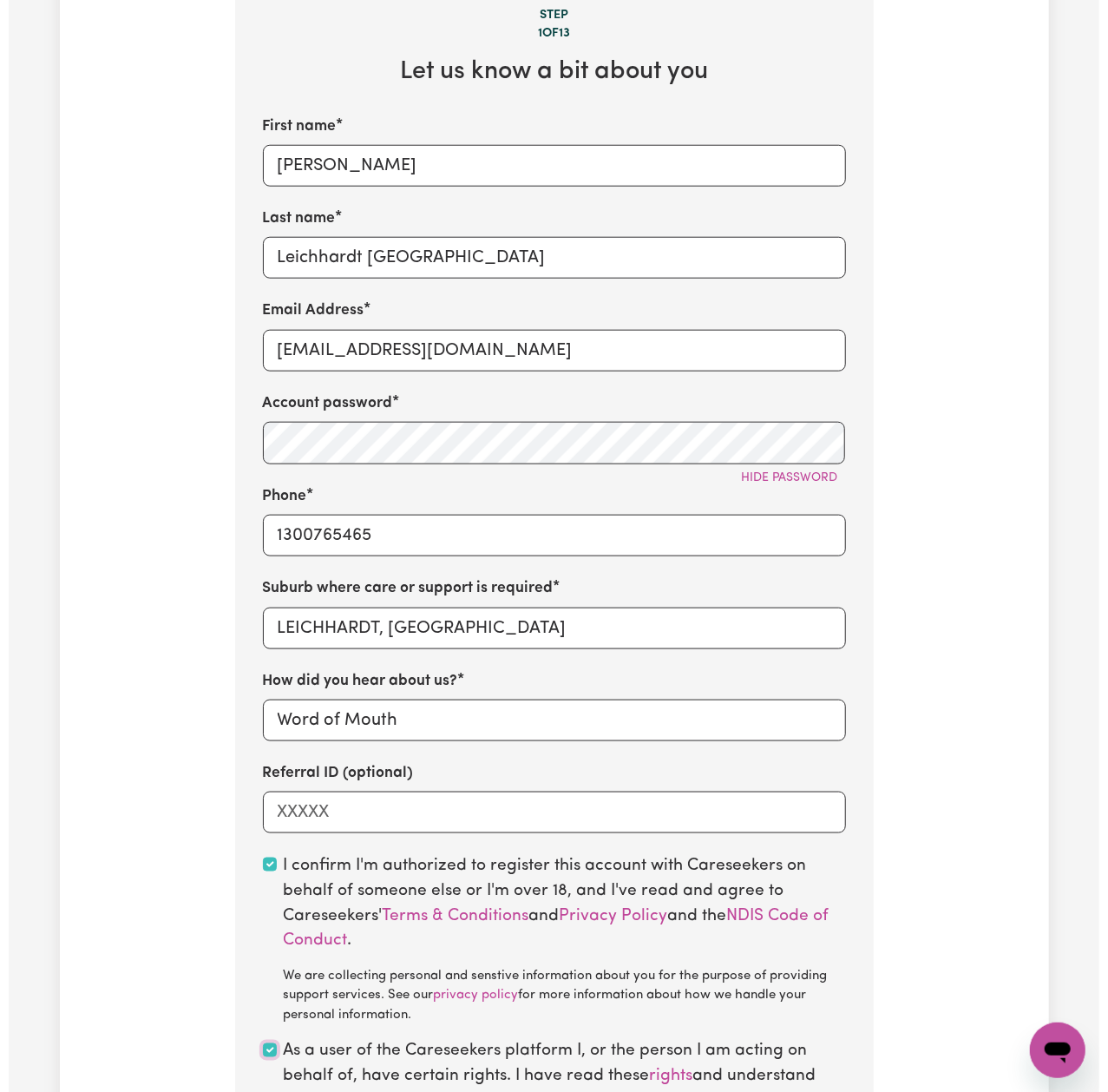
scroll to position [1273, 0]
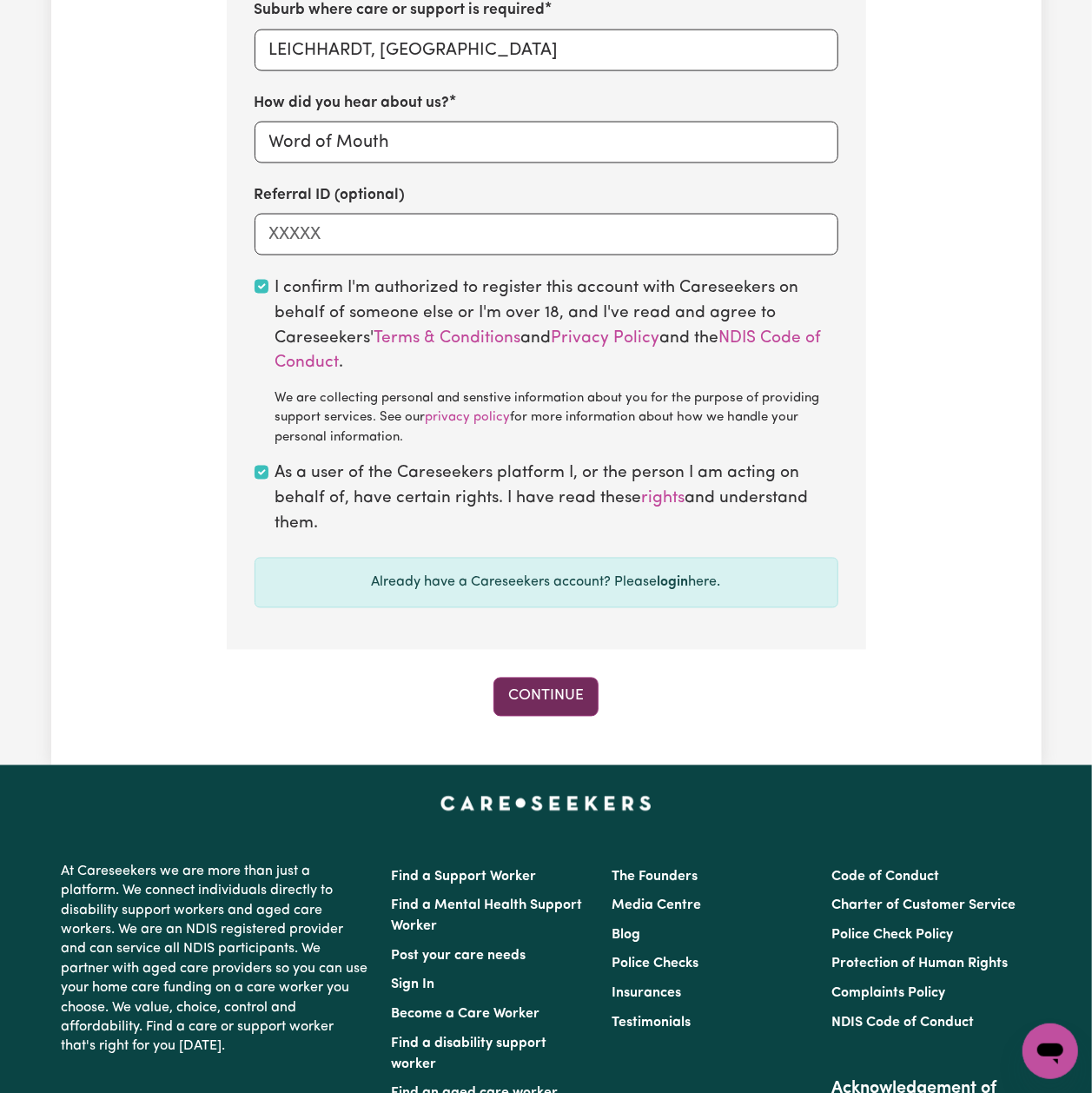
click at [560, 716] on button "Continue" at bounding box center [546, 696] width 106 height 38
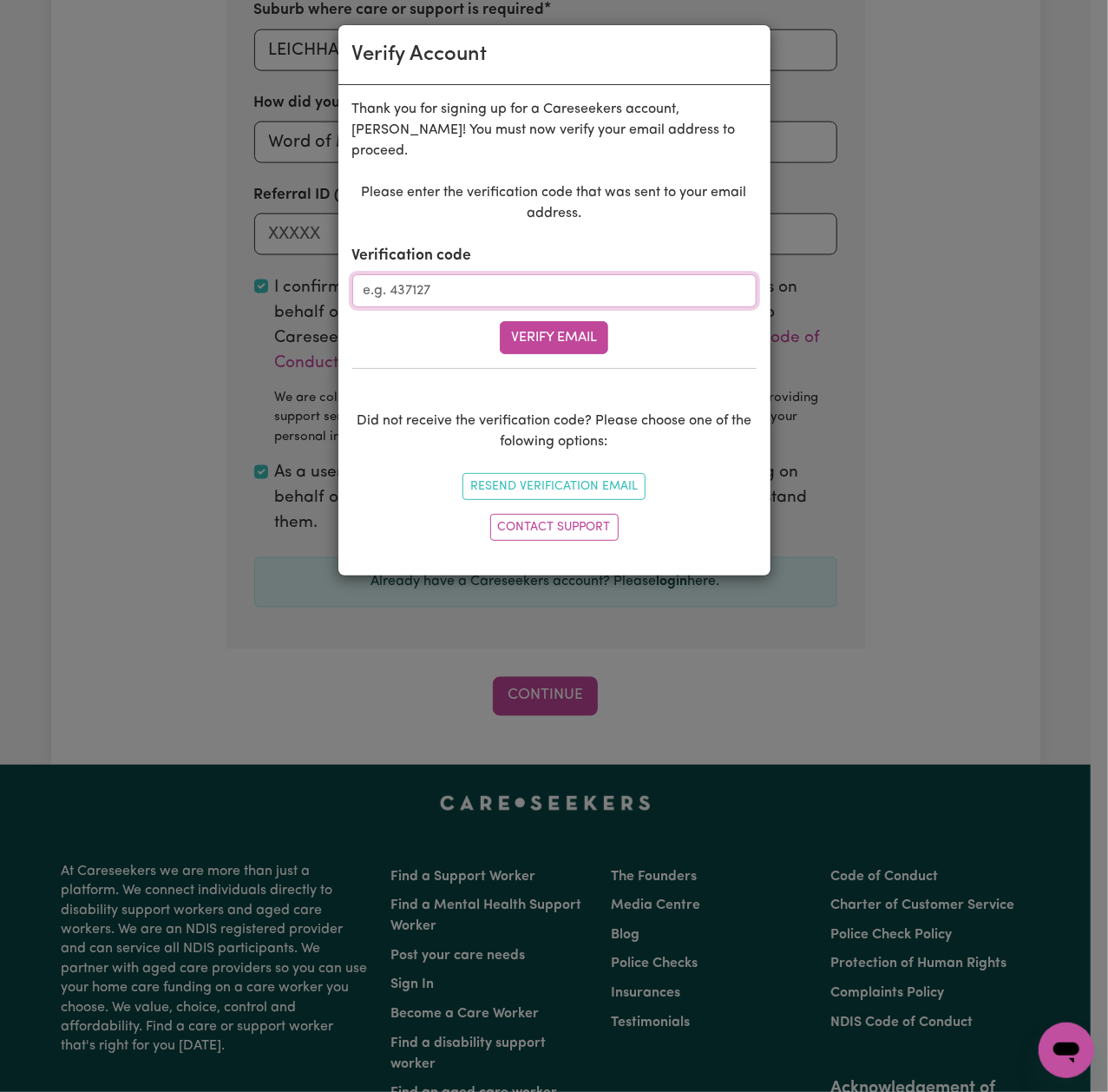
click at [510, 275] on input "Verification code" at bounding box center [554, 291] width 404 height 33
paste input "168578"
type input "168578"
click at [545, 321] on button "Verify Email" at bounding box center [554, 338] width 108 height 33
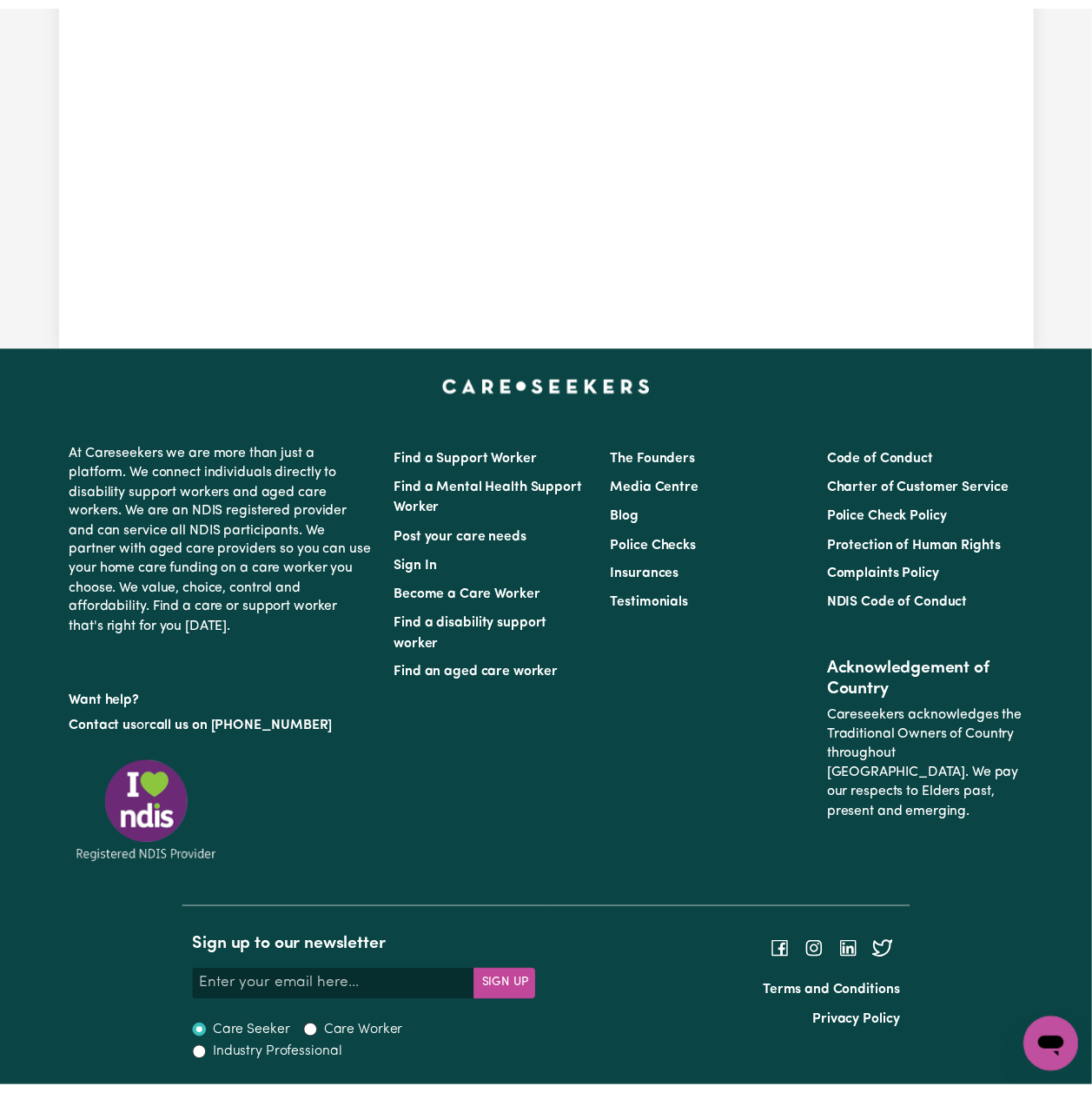
scroll to position [620, 0]
